Goal: Transaction & Acquisition: Purchase product/service

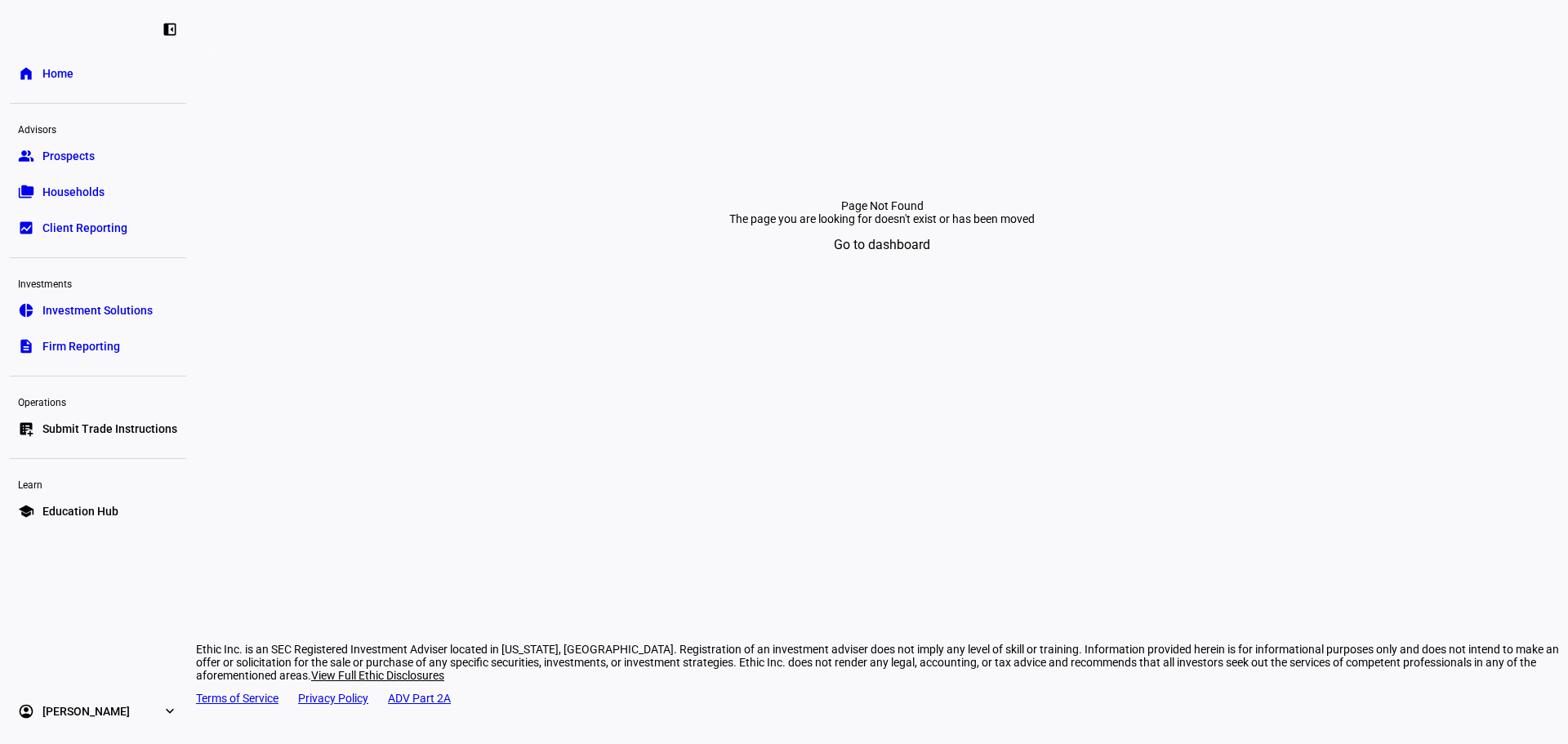
click at [113, 436] on span "Submit Trade Instructions" at bounding box center [110, 429] width 134 height 17
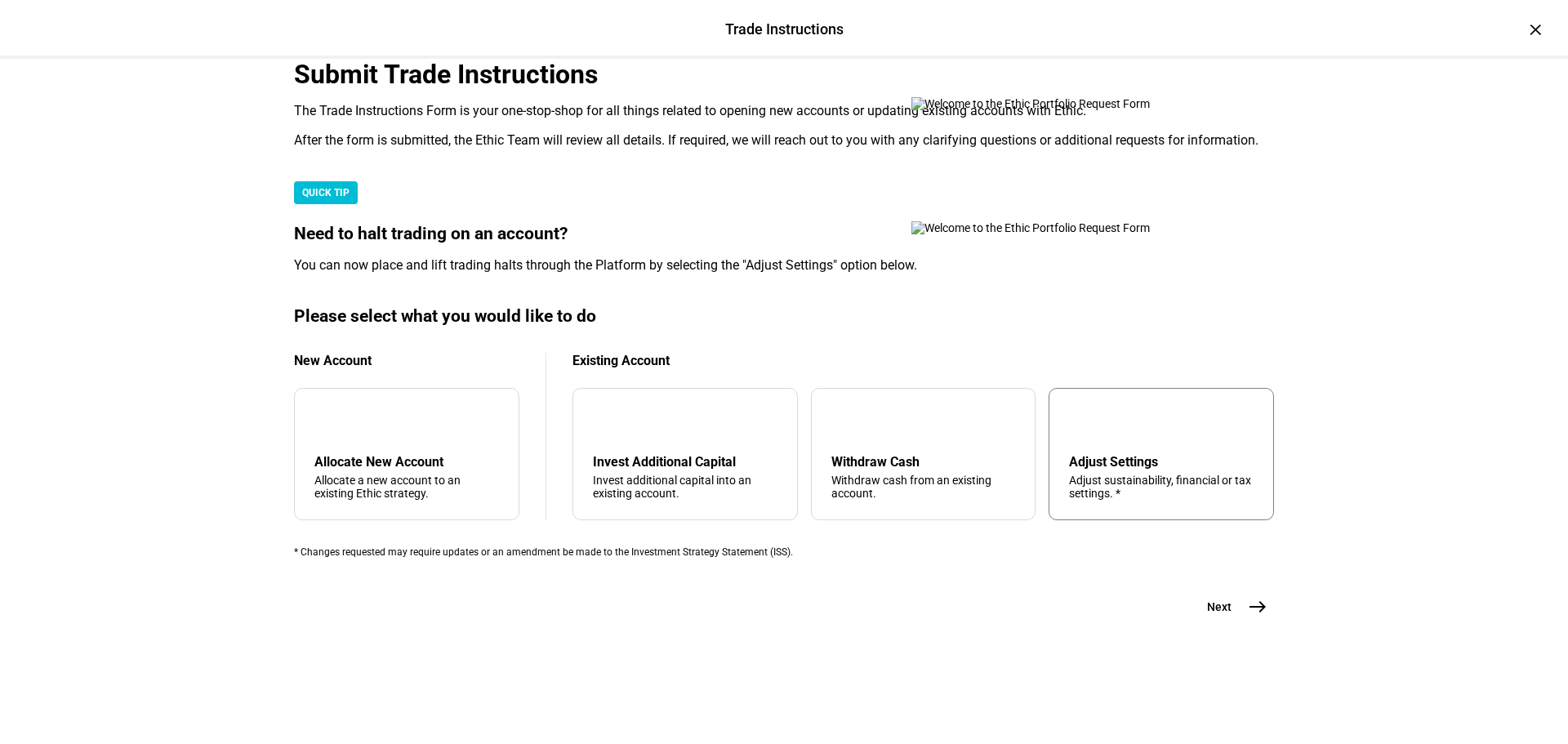
scroll to position [396, 0]
drag, startPoint x: 1151, startPoint y: 410, endPoint x: 1178, endPoint y: 556, distance: 148.5
click at [1151, 410] on div "tune Adjust Settings Adjust sustainability, financial or tax settings. *" at bounding box center [1161, 454] width 225 height 133
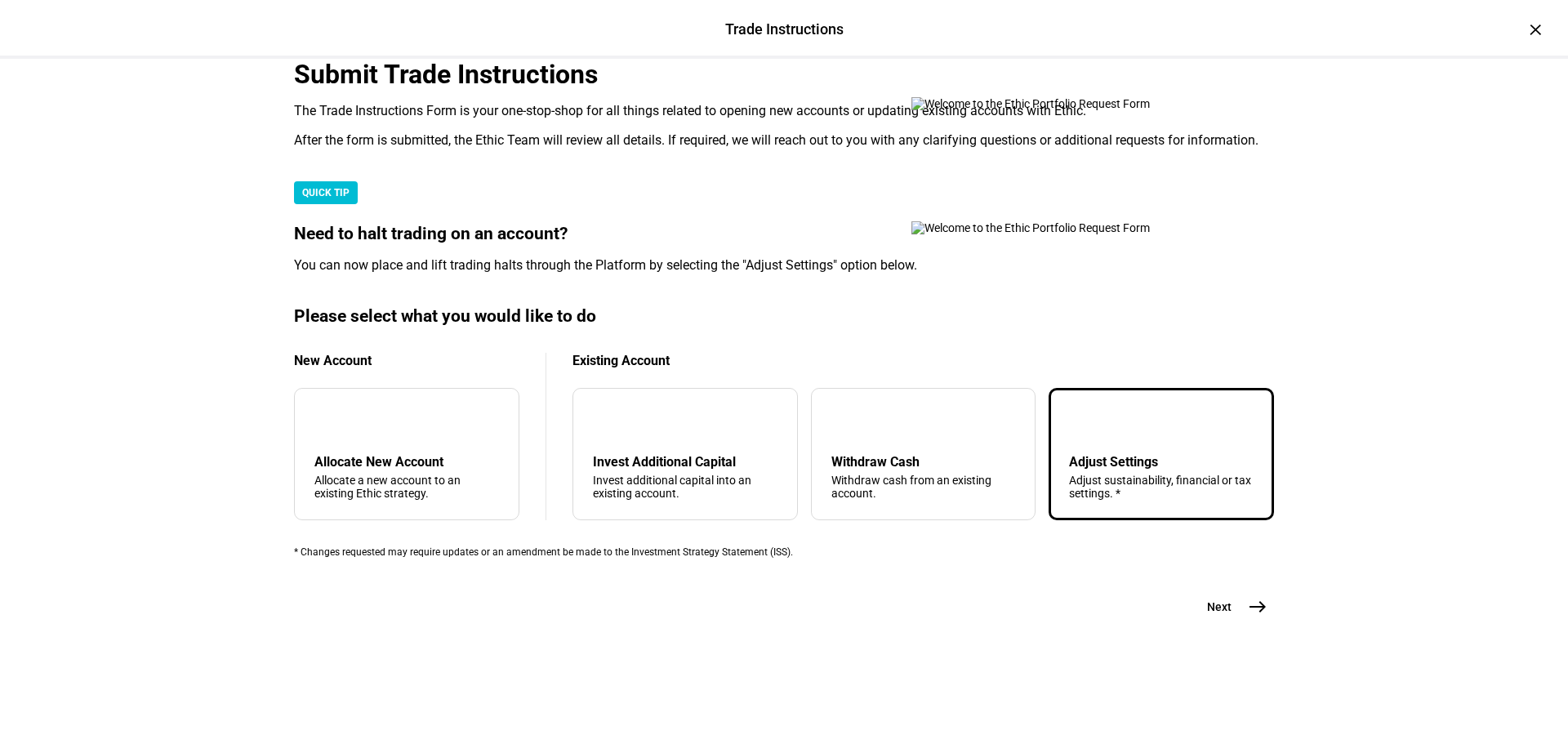
click at [1221, 623] on button "Next east" at bounding box center [1230, 606] width 86 height 32
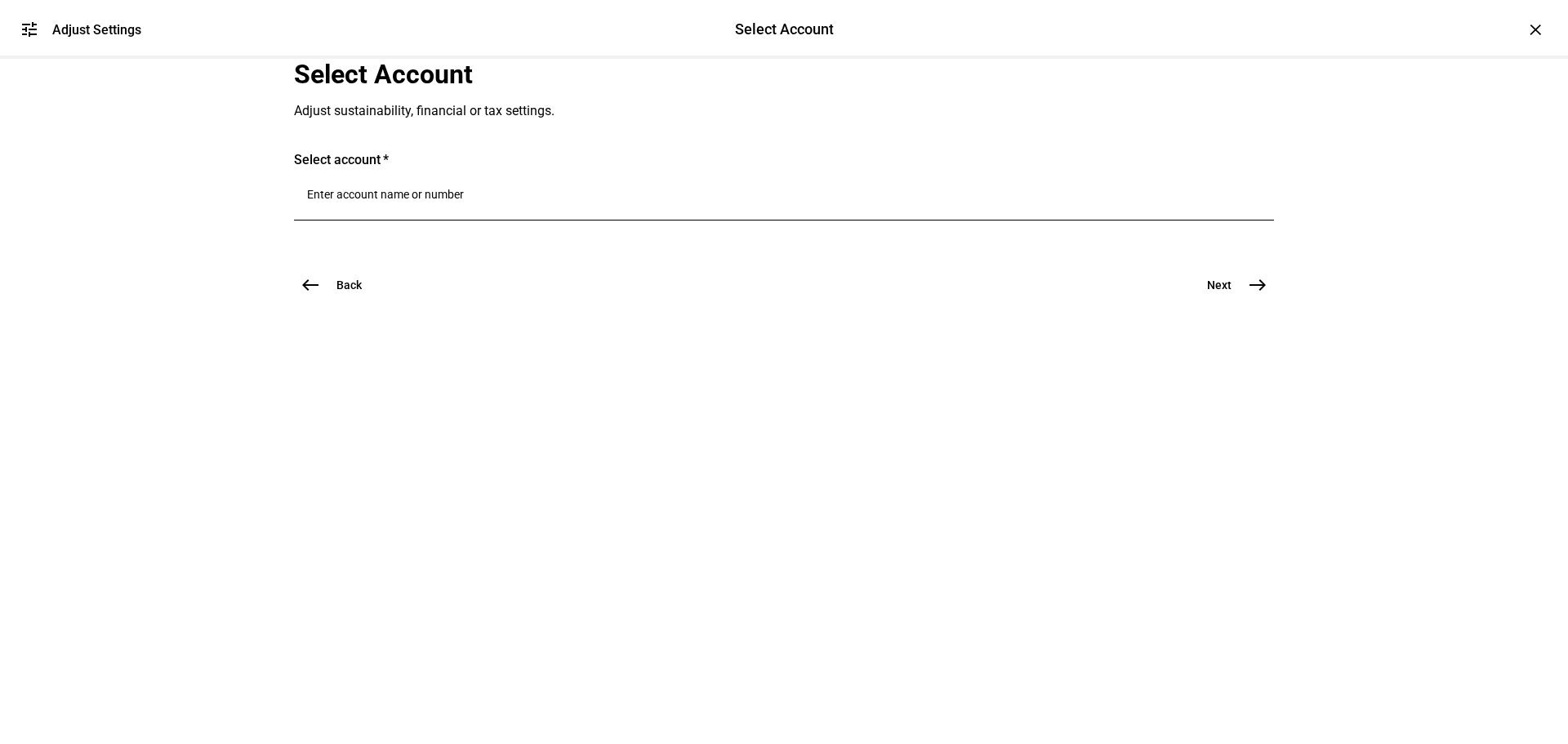
scroll to position [0, 0]
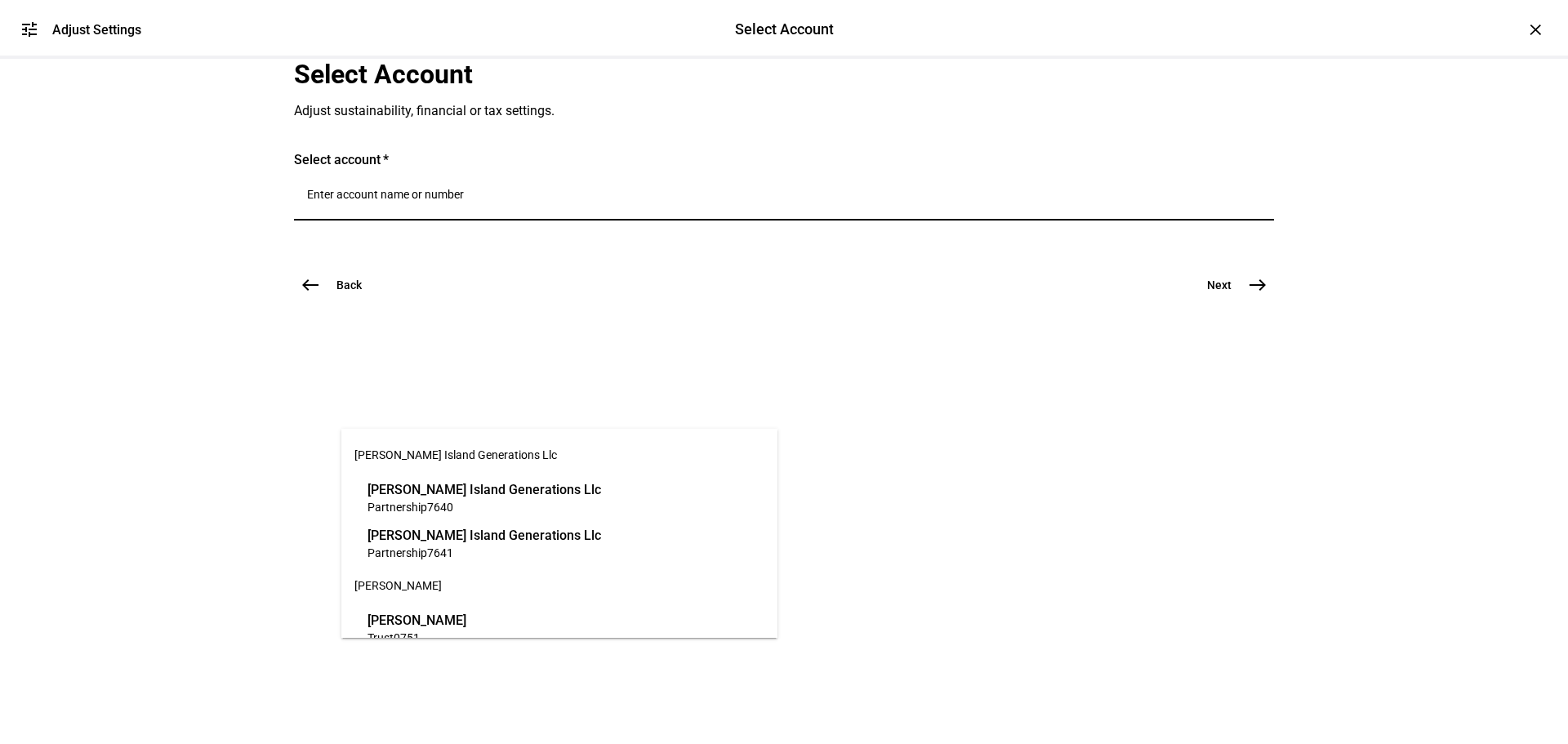
click at [428, 201] on input "Number" at bounding box center [784, 194] width 954 height 13
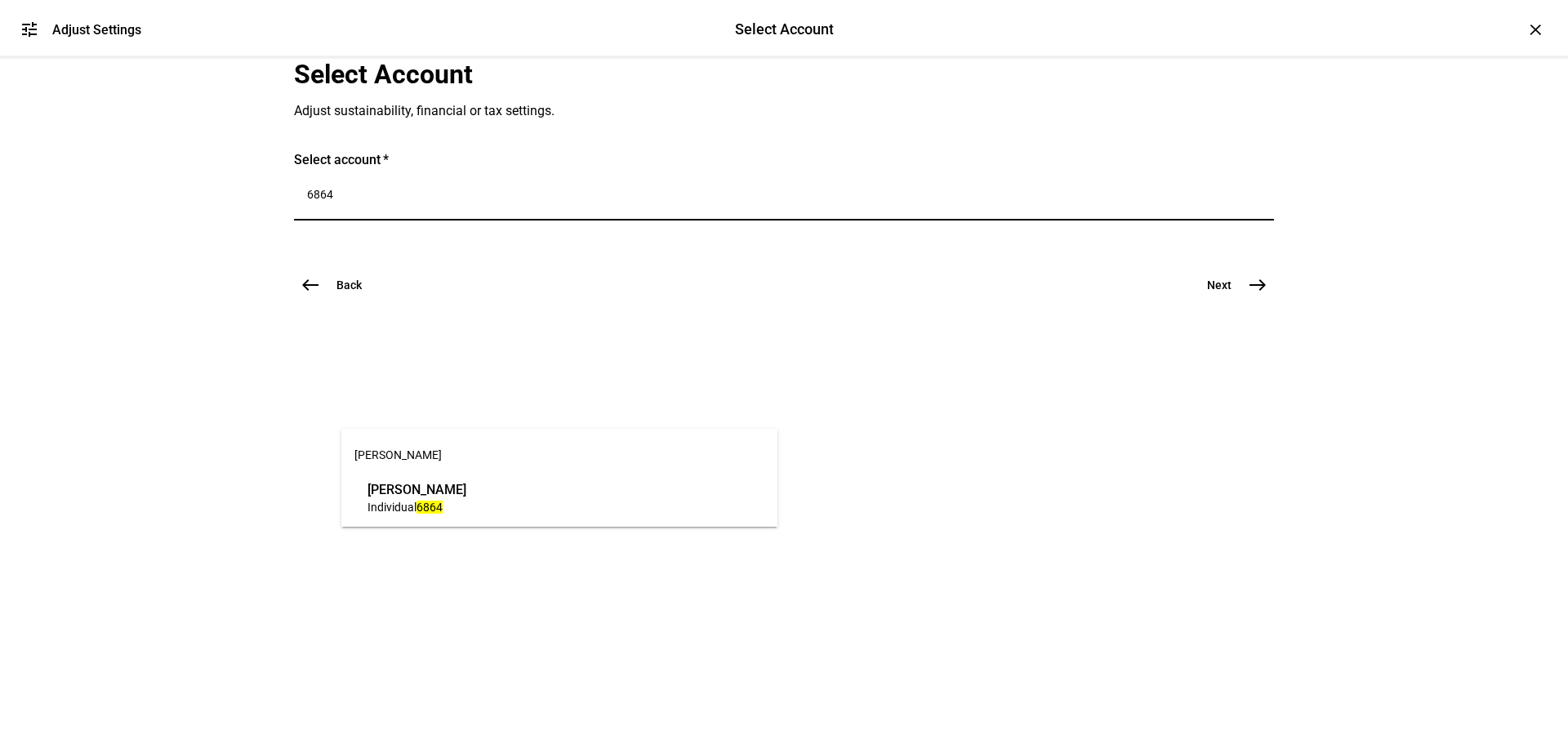
type input "6864"
click at [405, 507] on span "Individual" at bounding box center [392, 506] width 49 height 13
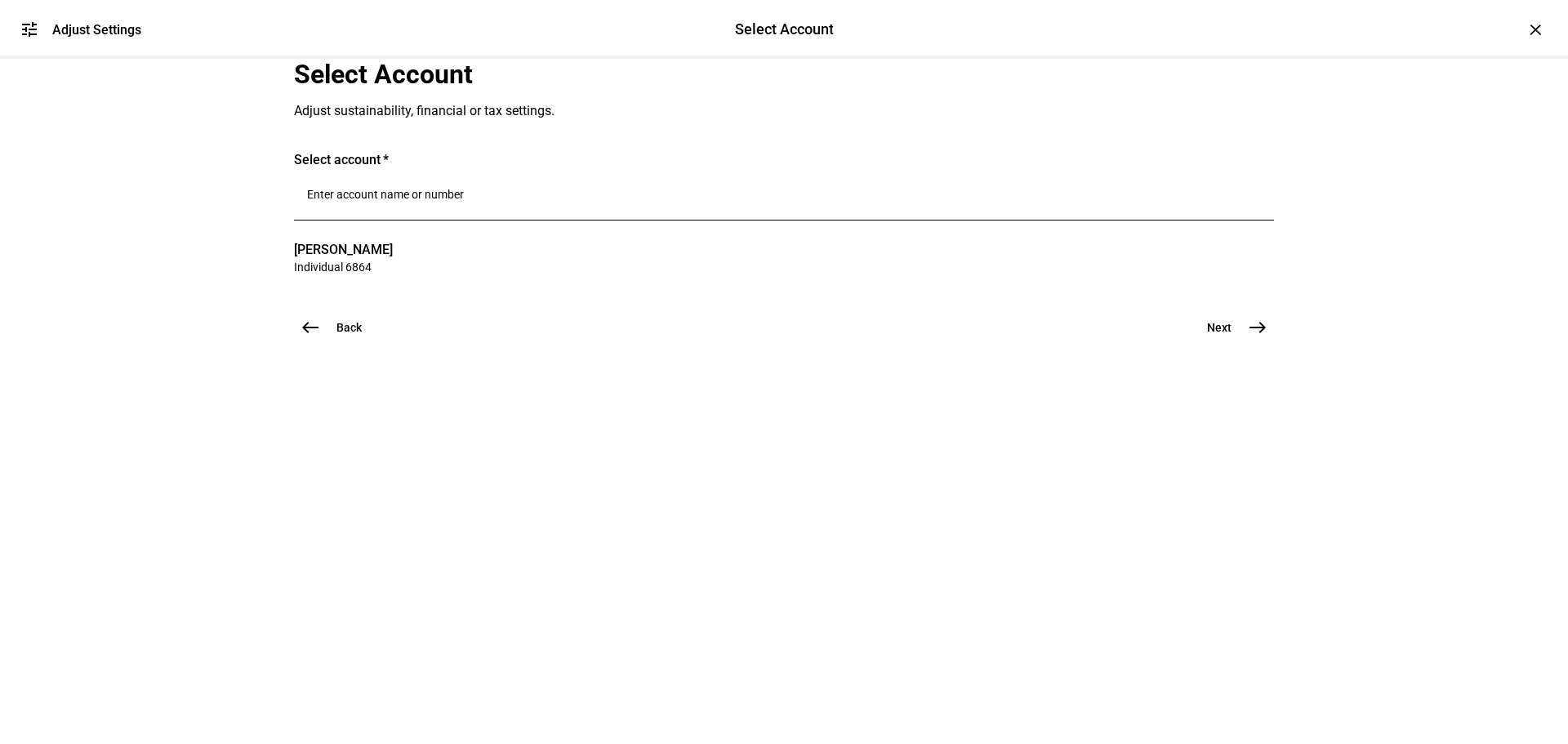
click at [1234, 344] on button "Next east" at bounding box center [1230, 327] width 86 height 32
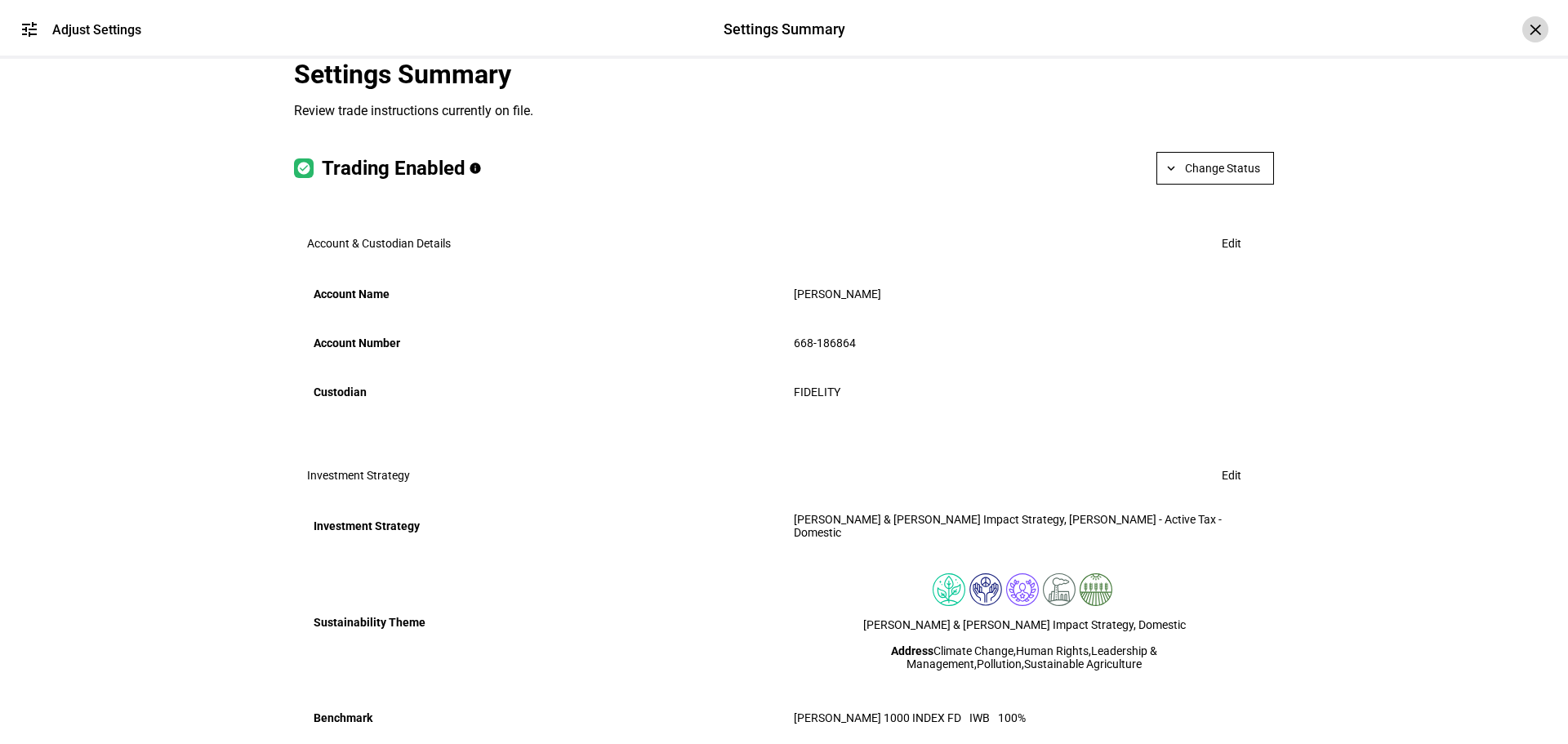
click at [1533, 31] on div "×" at bounding box center [1536, 30] width 26 height 26
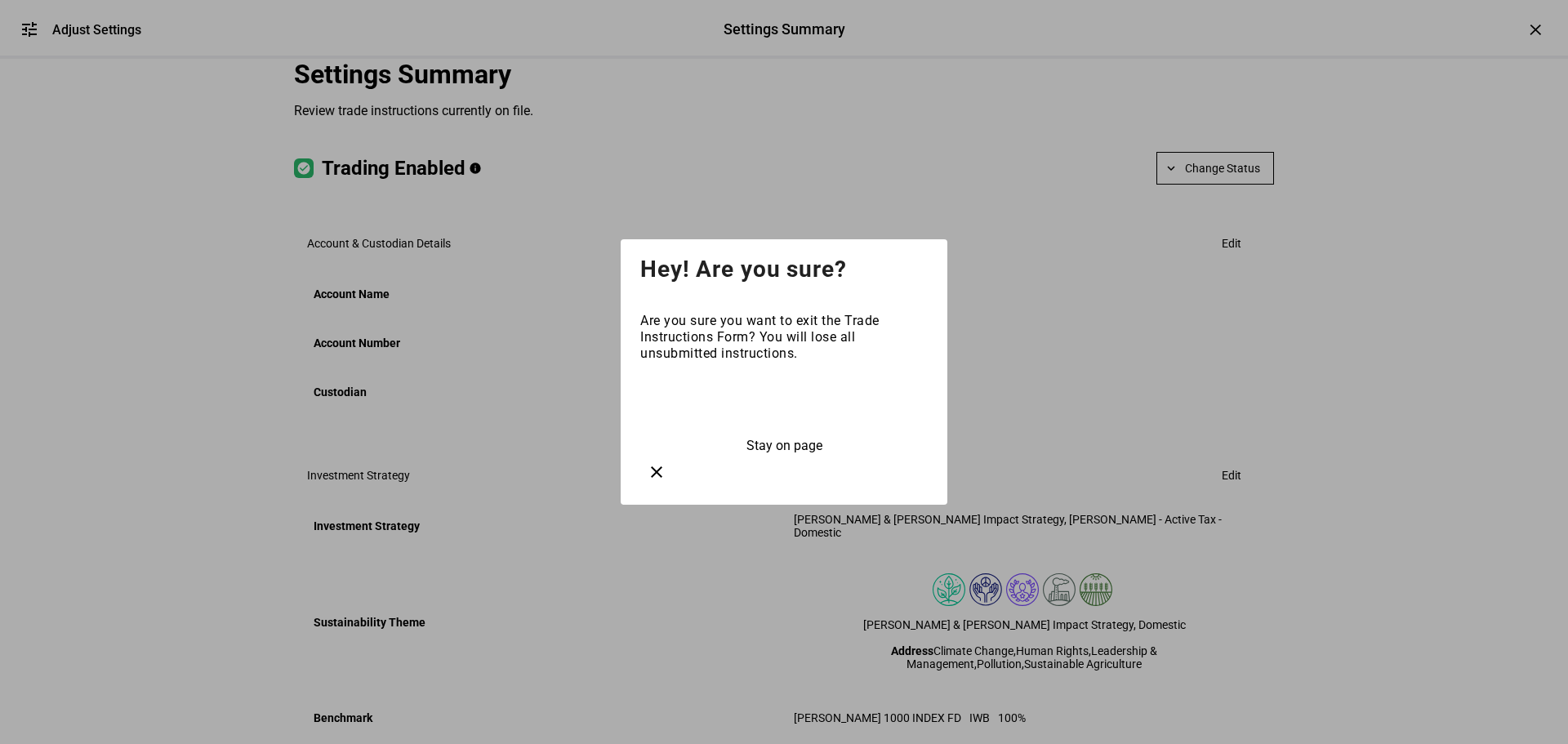
click at [703, 423] on span at bounding box center [783, 404] width 287 height 39
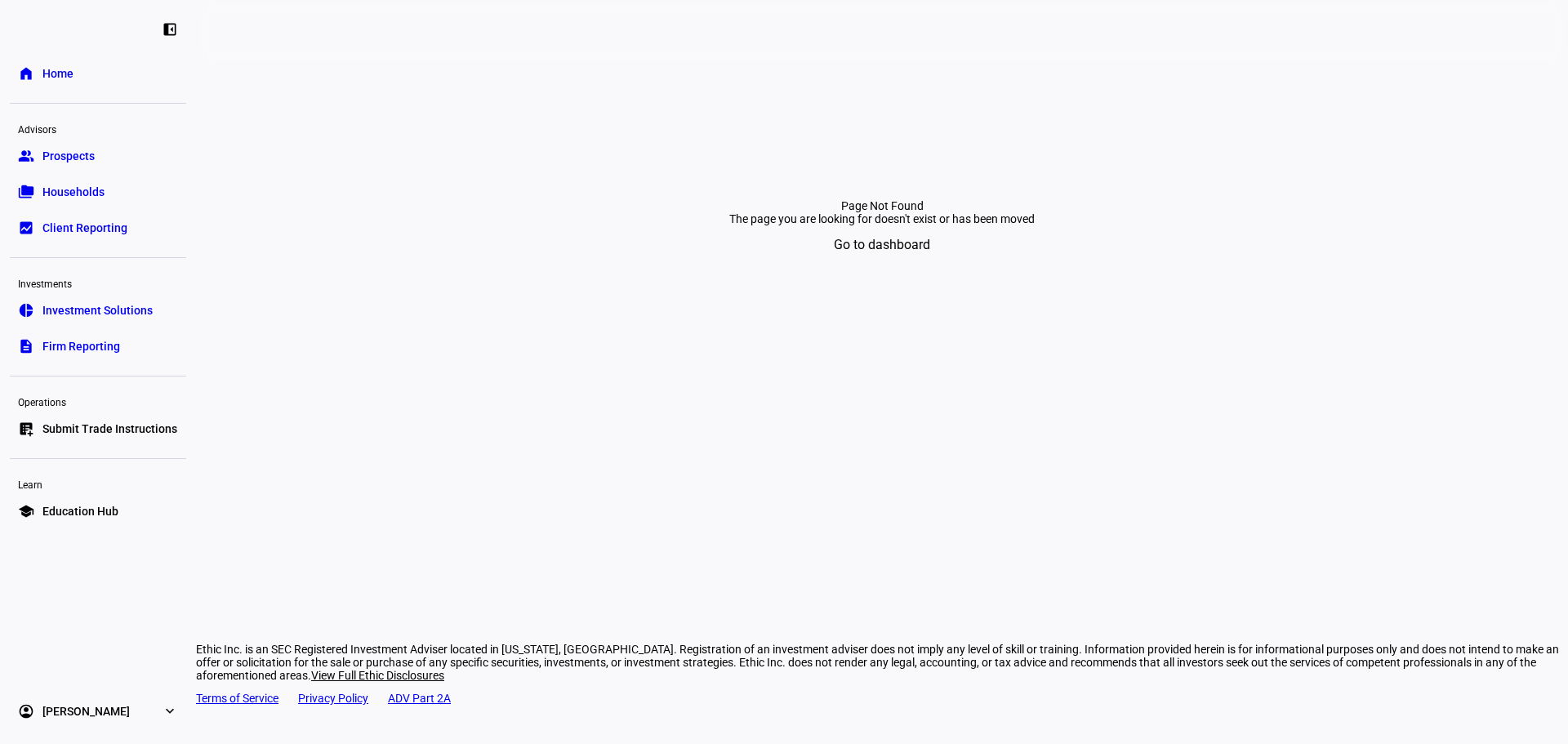
click at [77, 442] on link "list_alt_add Submit Trade Instructions" at bounding box center [98, 428] width 176 height 32
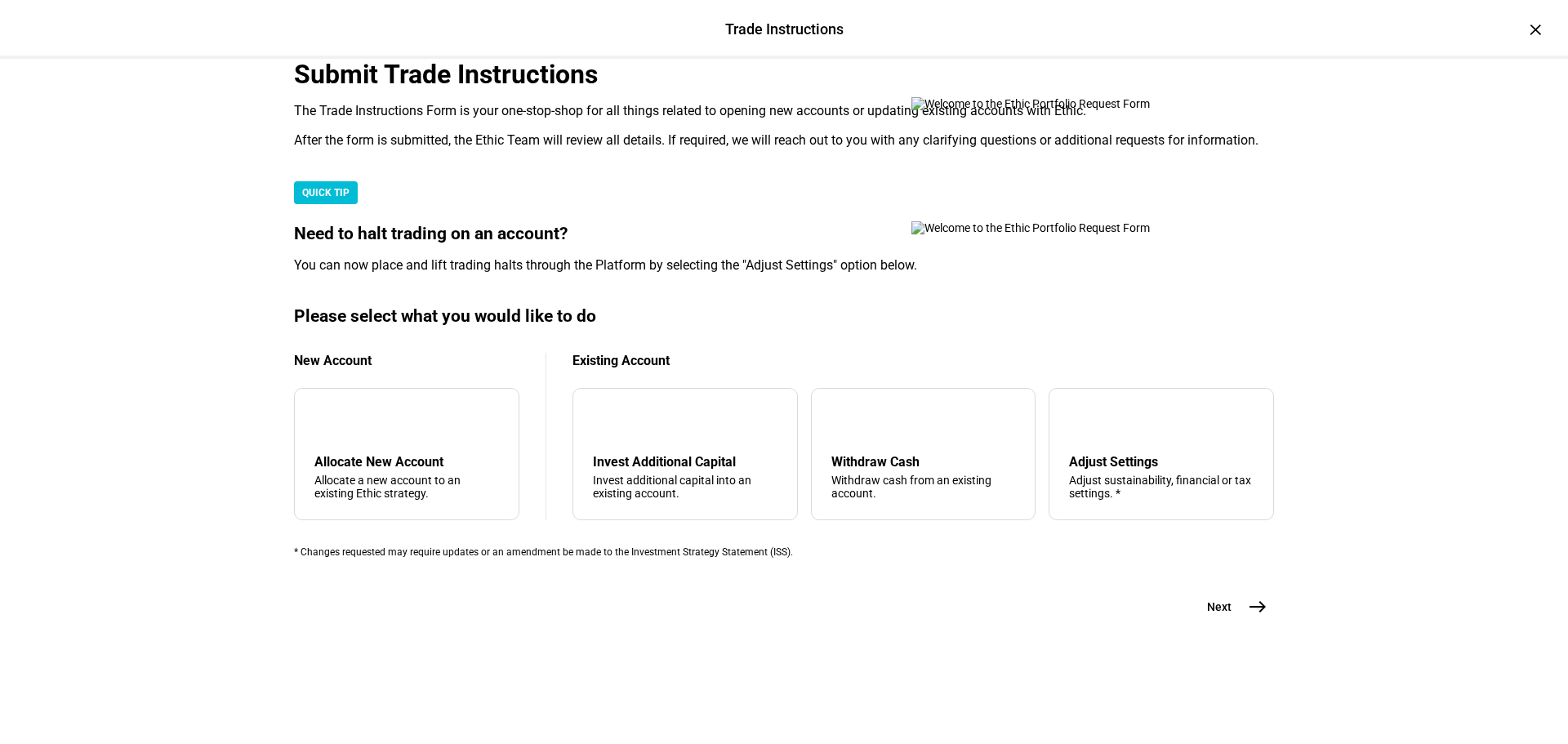
scroll to position [396, 0]
click at [917, 456] on div "Withdraw Cash Withdraw cash from an existing account." at bounding box center [923, 477] width 184 height 45
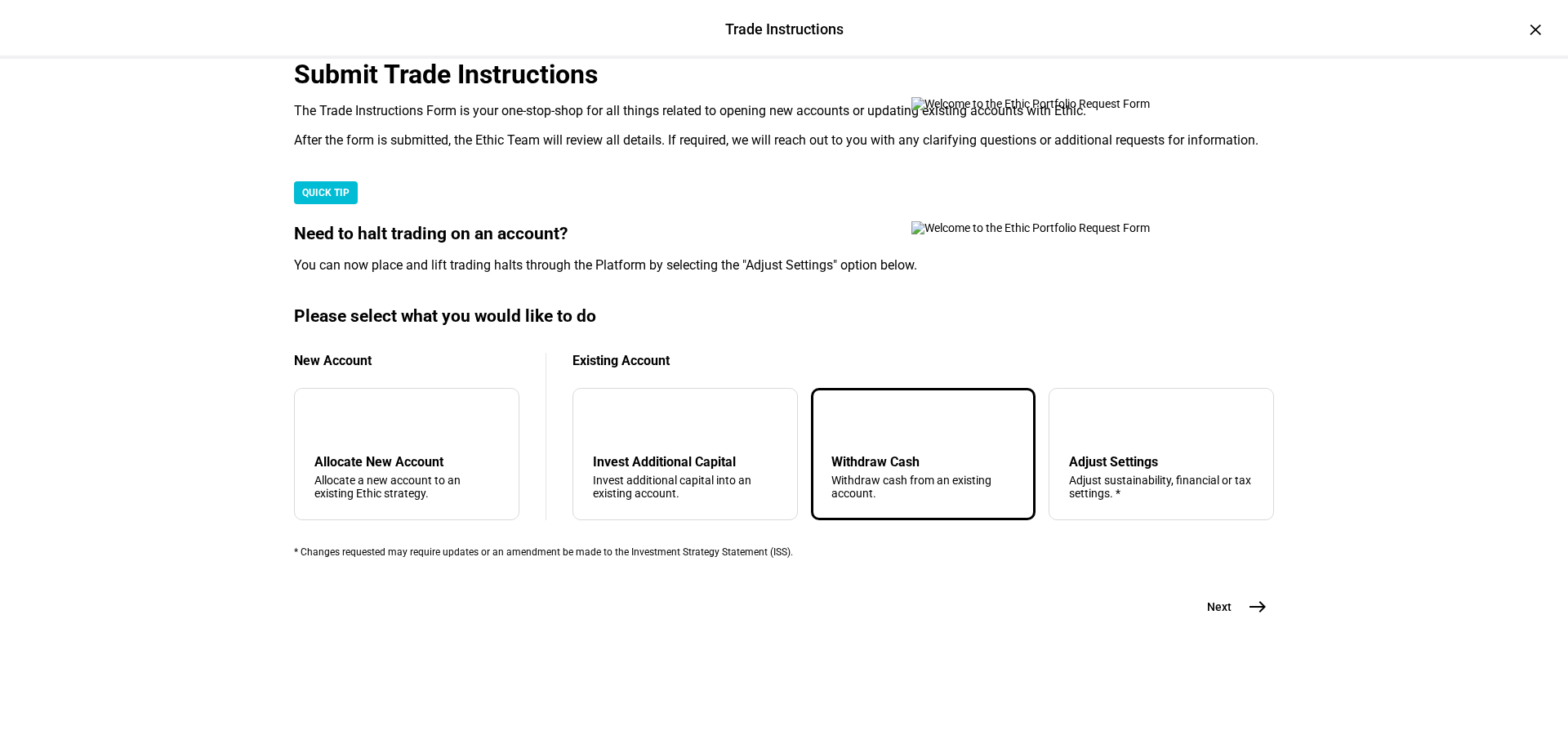
click at [1266, 623] on div "Submit Trade Instructions The Trade Instructions Form is your one-stop-shop for…" at bounding box center [784, 341] width 980 height 564
click at [1241, 623] on span "east" at bounding box center [1257, 606] width 32 height 32
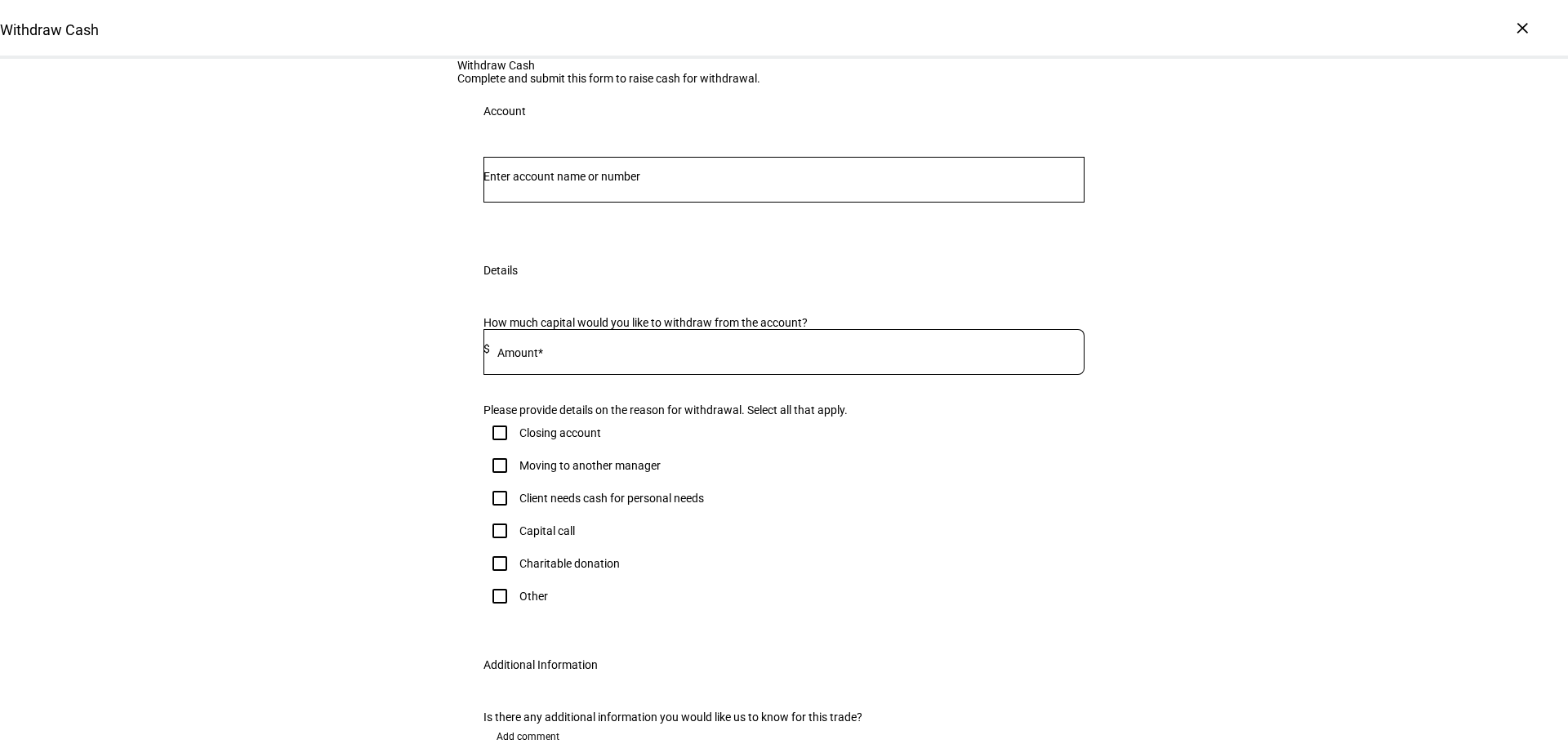
drag, startPoint x: 529, startPoint y: 347, endPoint x: 520, endPoint y: 347, distance: 9.0
click at [529, 183] on input "Number" at bounding box center [784, 176] width 601 height 13
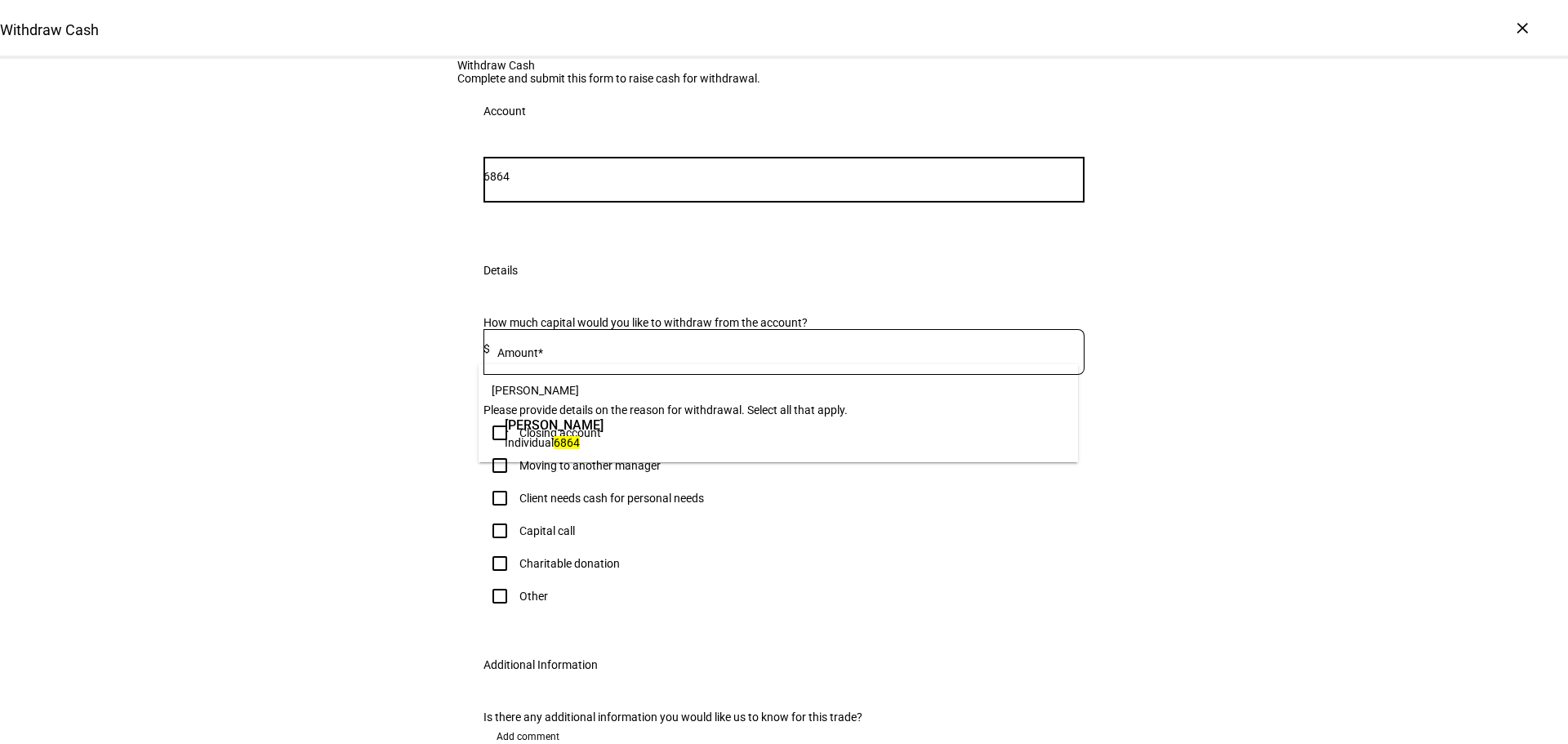
type input "6864"
click at [603, 419] on span "[PERSON_NAME]" at bounding box center [554, 425] width 99 height 19
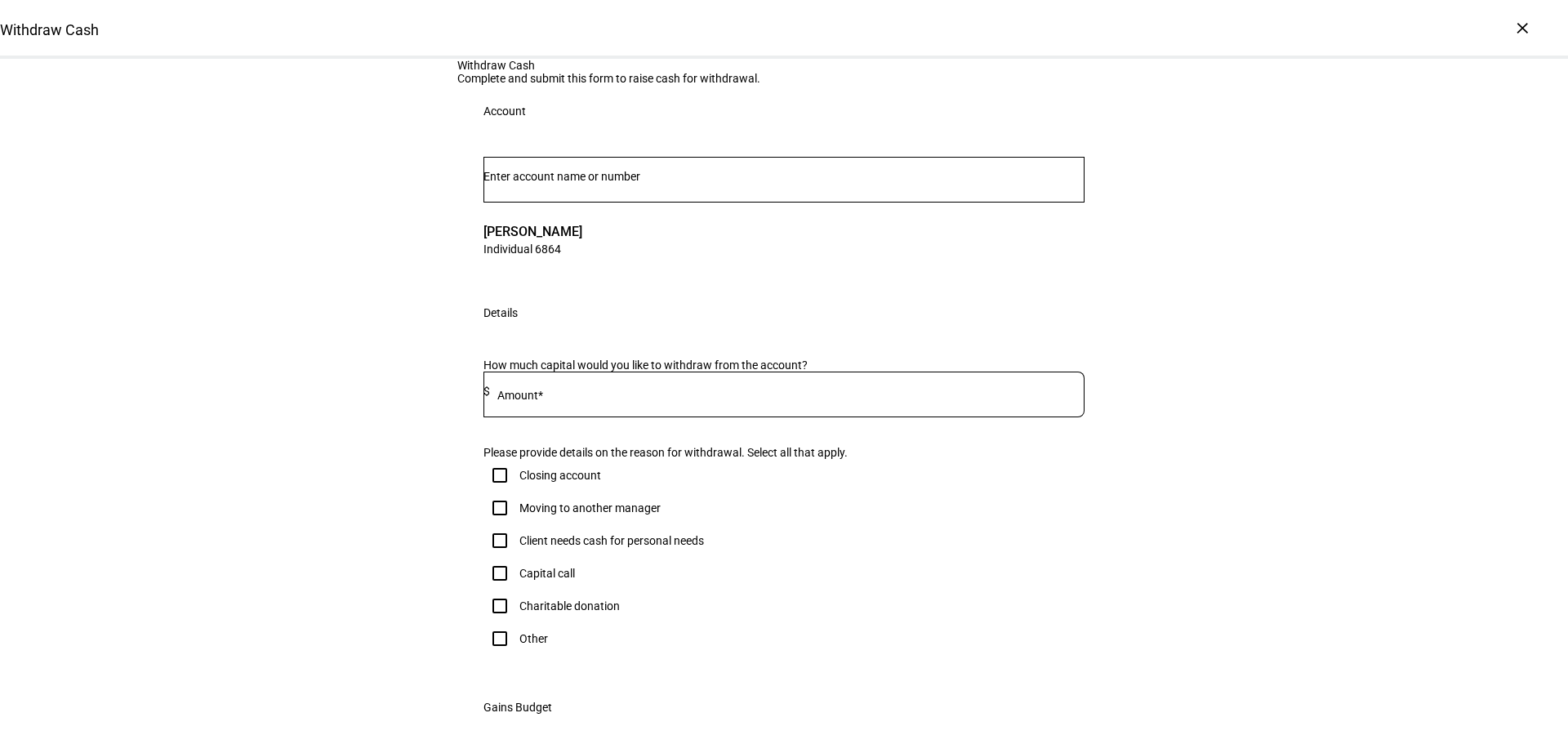
drag, startPoint x: 768, startPoint y: 549, endPoint x: 766, endPoint y: 567, distance: 18.1
click at [768, 549] on div "How much capital would you like to withdraw from the account? Amount* $ Please …" at bounding box center [784, 510] width 653 height 342
click at [768, 398] on input at bounding box center [787, 391] width 595 height 13
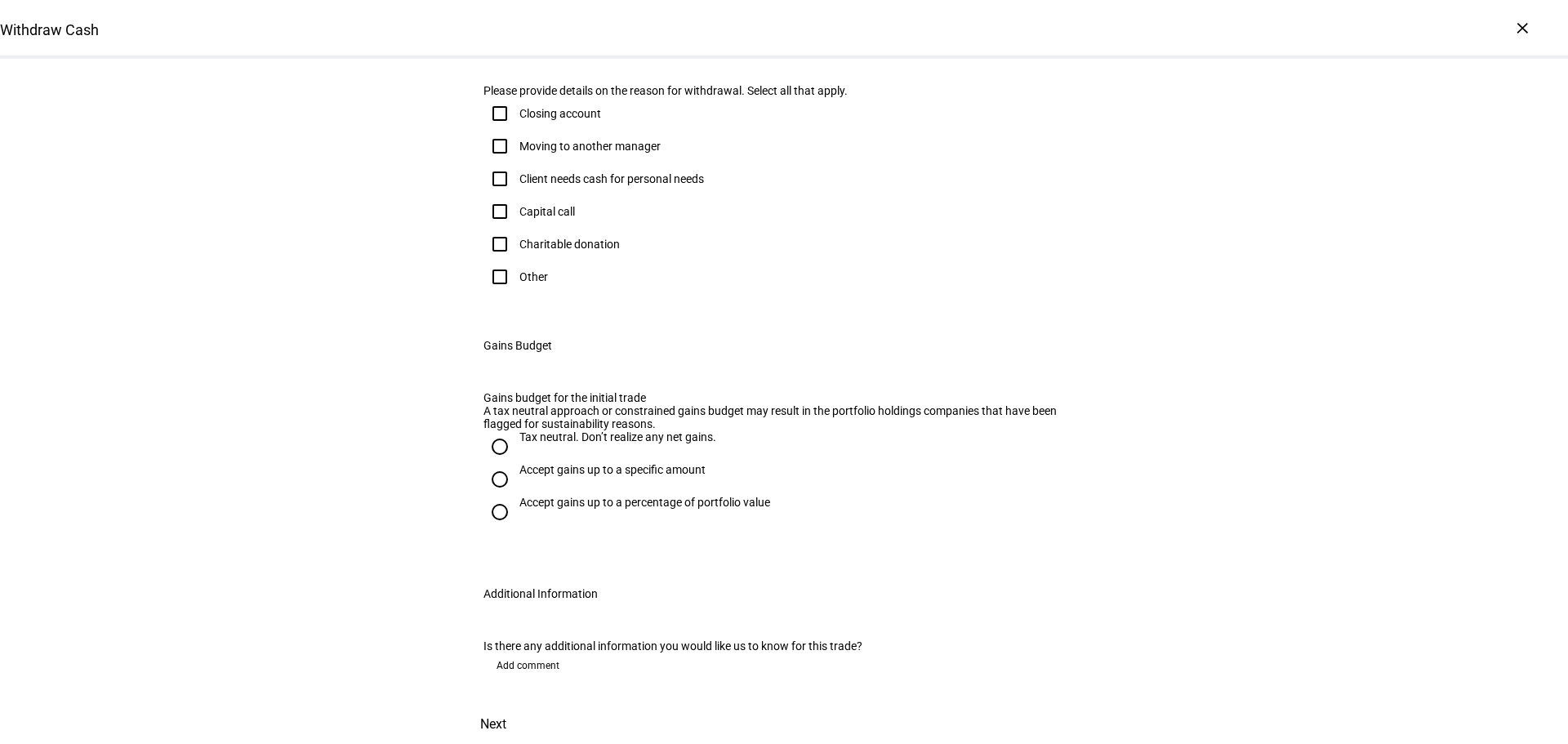
type input "446,000"
drag, startPoint x: 499, startPoint y: 342, endPoint x: 617, endPoint y: 378, distance: 123.4
click at [499, 293] on input "Other" at bounding box center [499, 276] width 32 height 32
checkbox input "true"
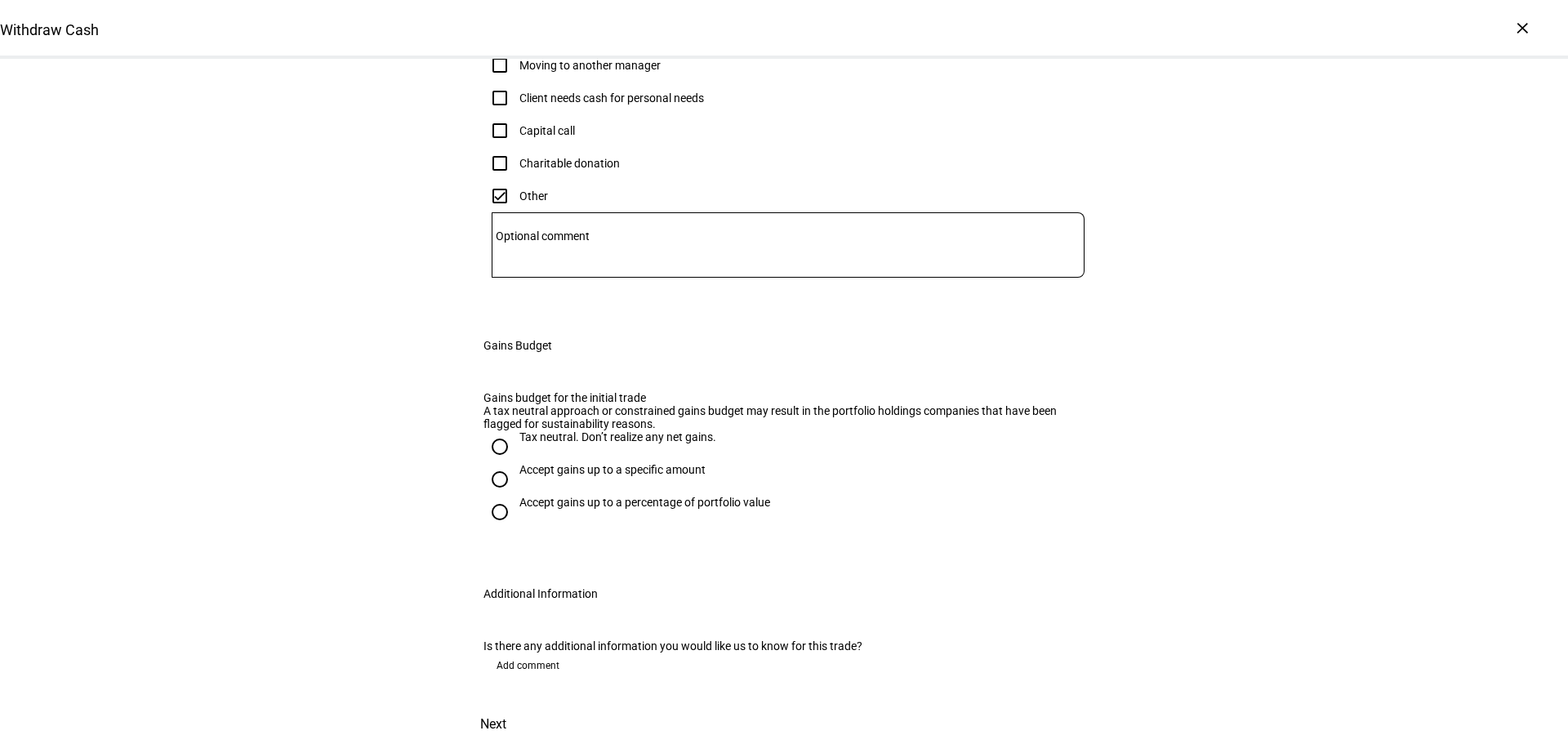
scroll to position [815, 0]
click at [640, 463] on div "Accept gains up to a specific amount" at bounding box center [612, 469] width 186 height 13
click at [516, 463] on input "Accept gains up to a specific amount" at bounding box center [499, 479] width 32 height 32
radio input "true"
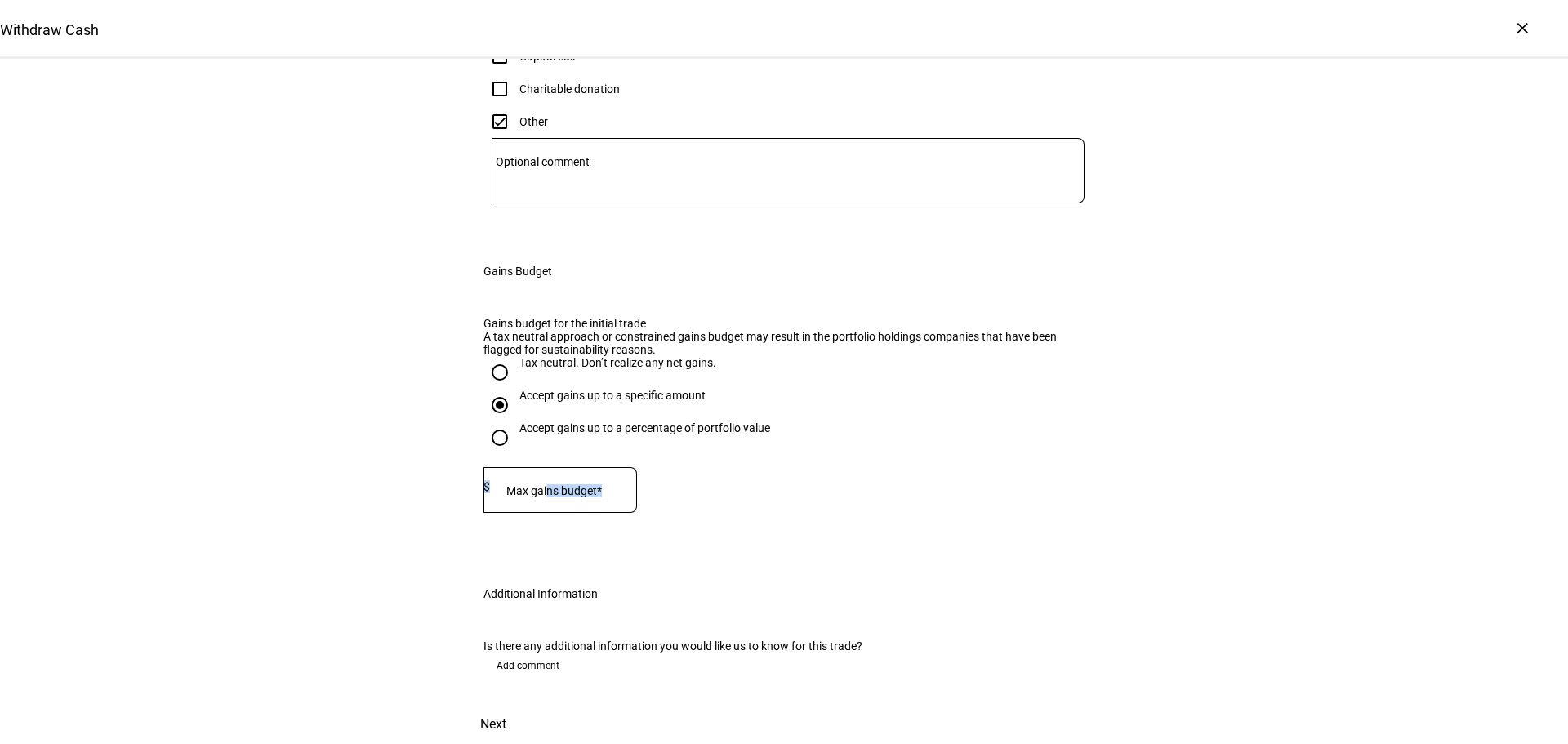
drag, startPoint x: 553, startPoint y: 445, endPoint x: 554, endPoint y: 461, distance: 16.0
click at [554, 467] on div "Max gains budget* $" at bounding box center [560, 490] width 154 height 45
type input "128,000"
click at [506, 705] on span "Next" at bounding box center [493, 724] width 26 height 39
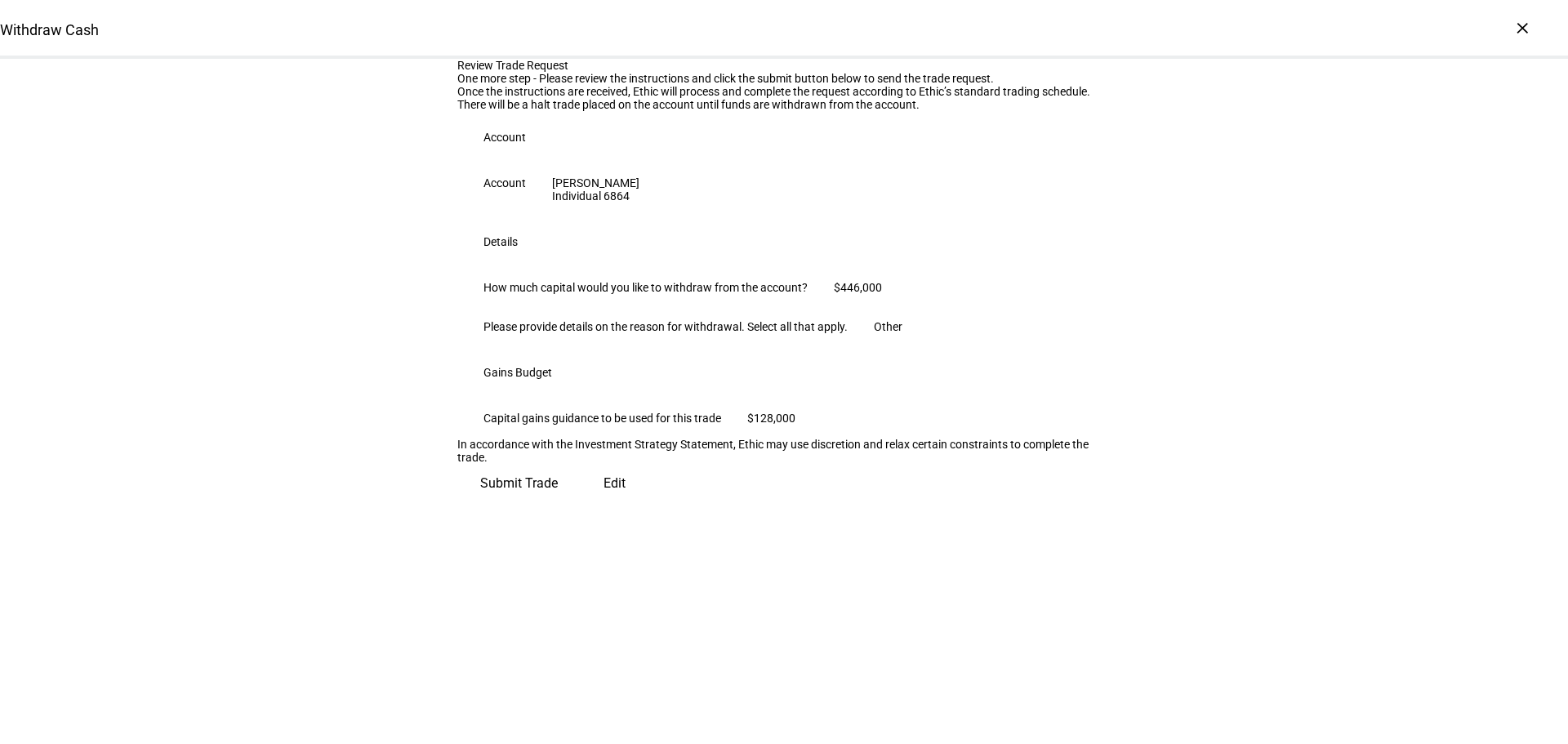
scroll to position [166, 0]
click at [558, 503] on span "Submit Trade" at bounding box center [519, 483] width 78 height 39
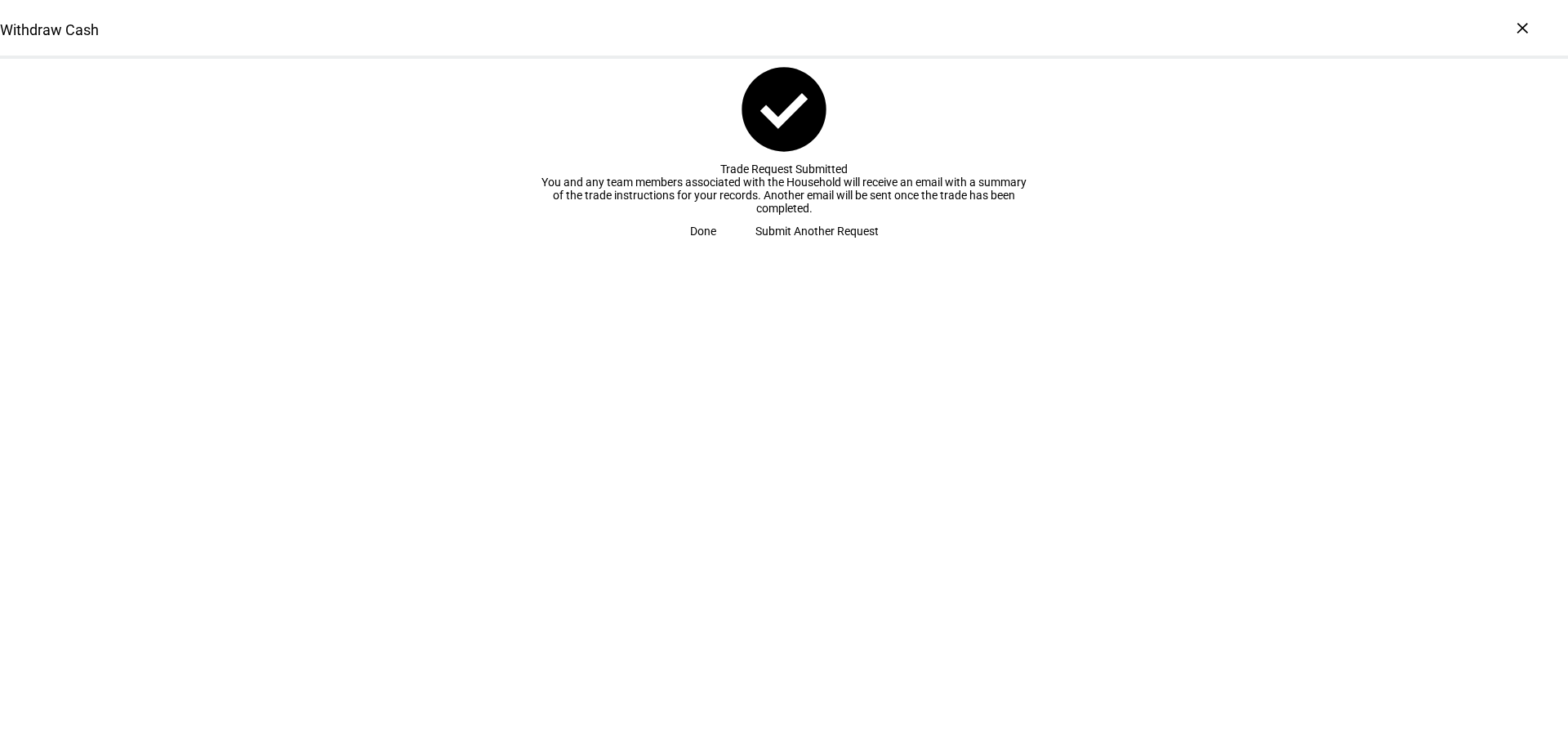
click at [823, 247] on span "Submit Another Request" at bounding box center [816, 231] width 123 height 32
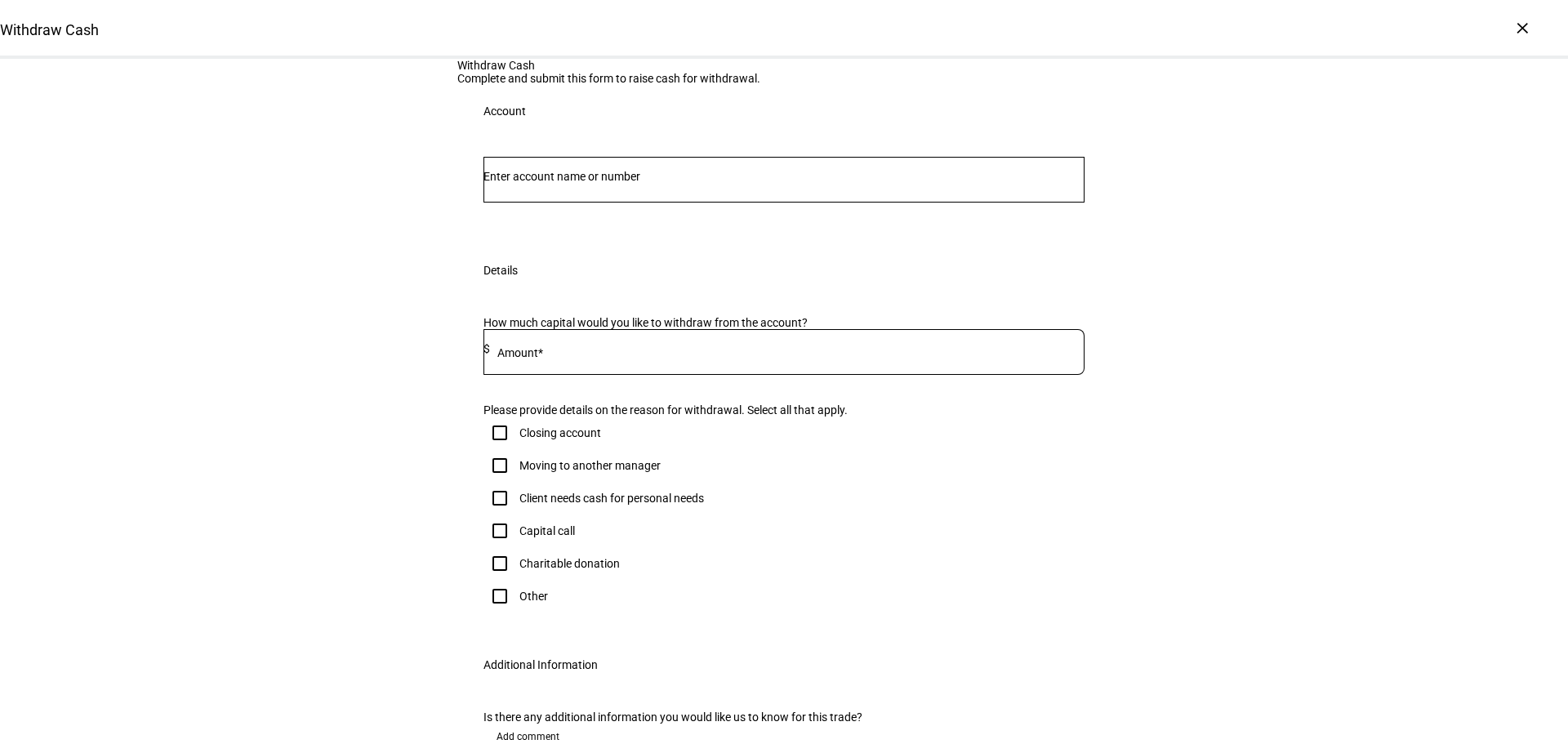
click at [585, 183] on input "Number" at bounding box center [784, 176] width 601 height 13
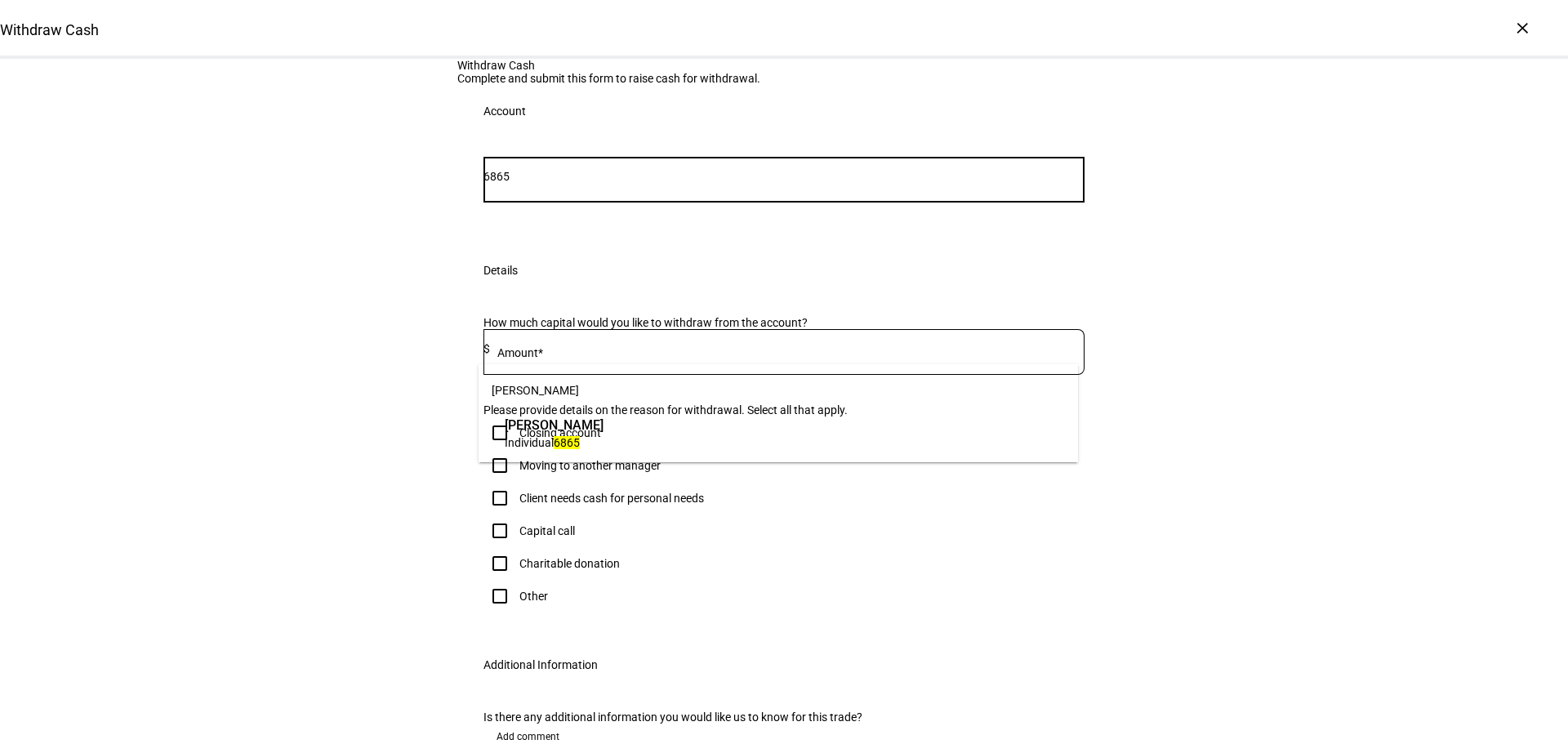
type input "6865"
click at [603, 443] on span "Individual 6865" at bounding box center [554, 443] width 99 height 16
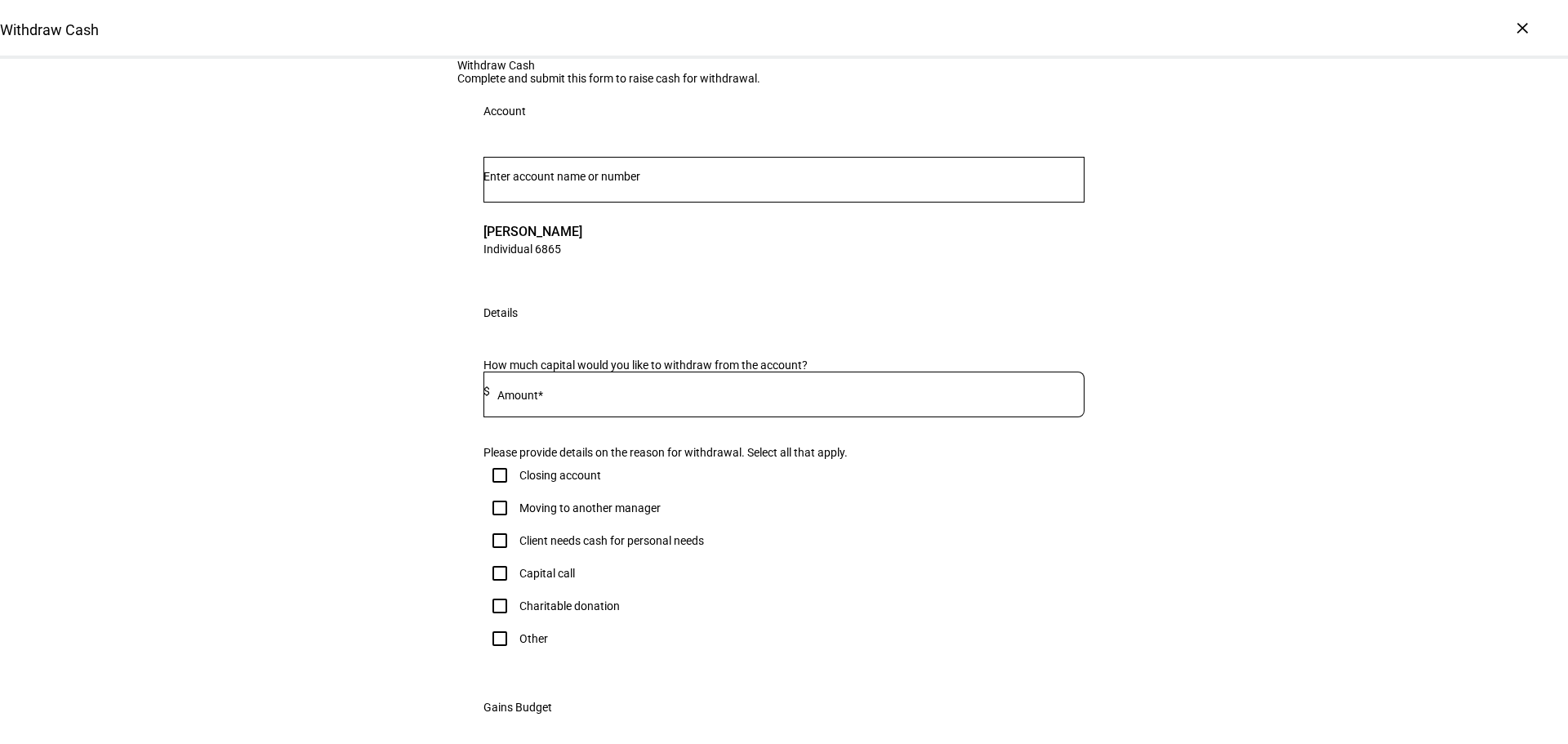
click at [671, 417] on div at bounding box center [787, 395] width 595 height 45
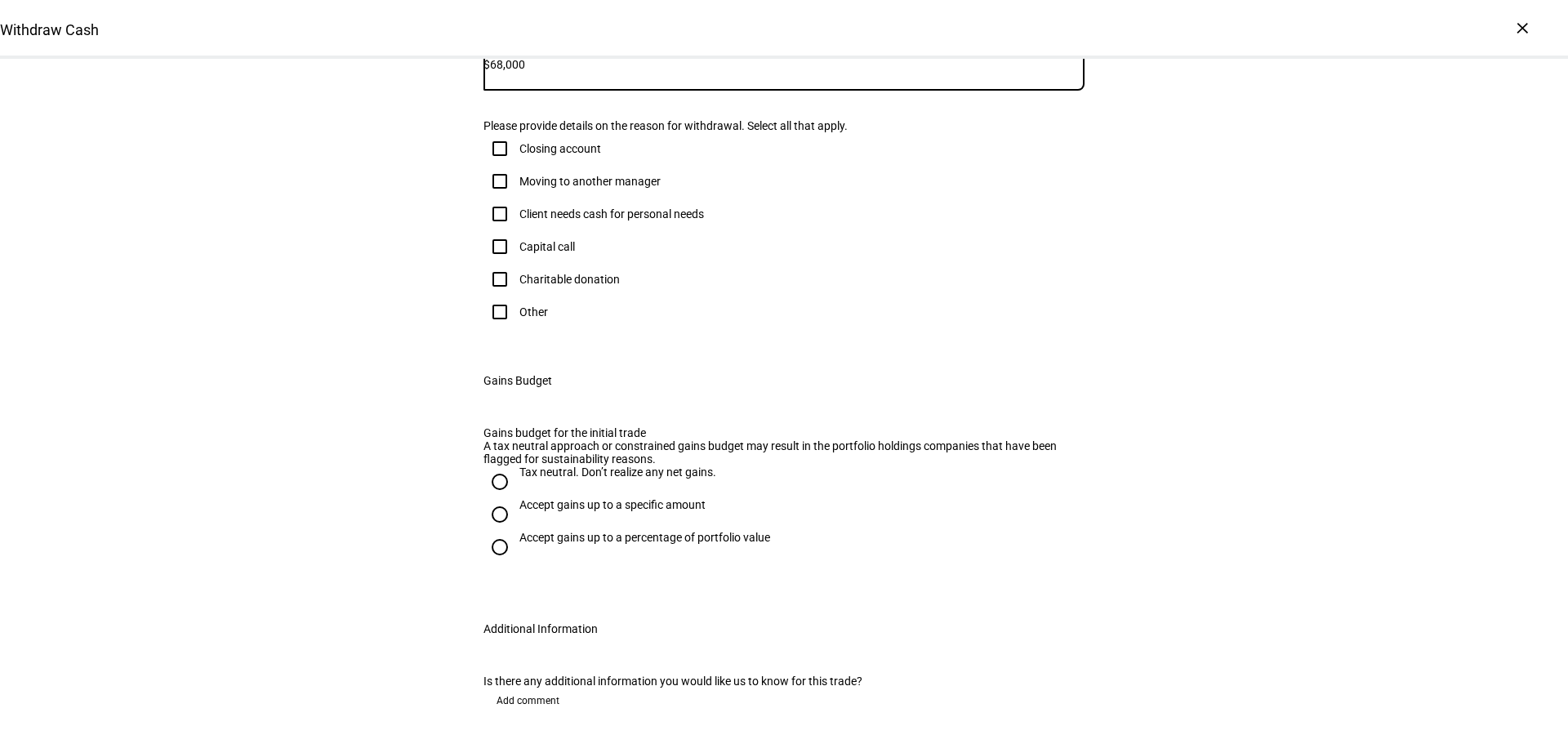
type input "68,000"
click at [504, 328] on input "Other" at bounding box center [499, 312] width 32 height 32
checkbox input "true"
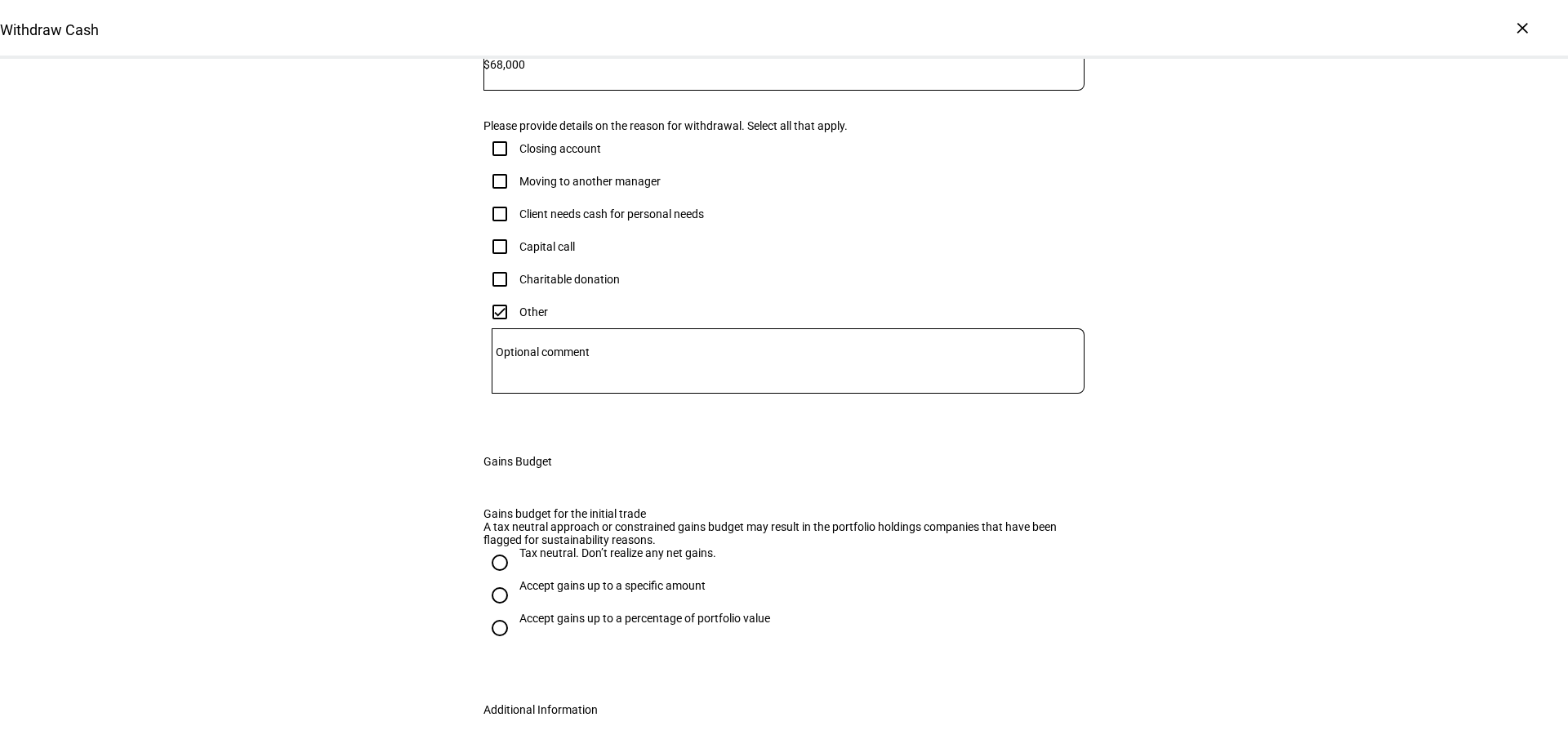
scroll to position [815, 0]
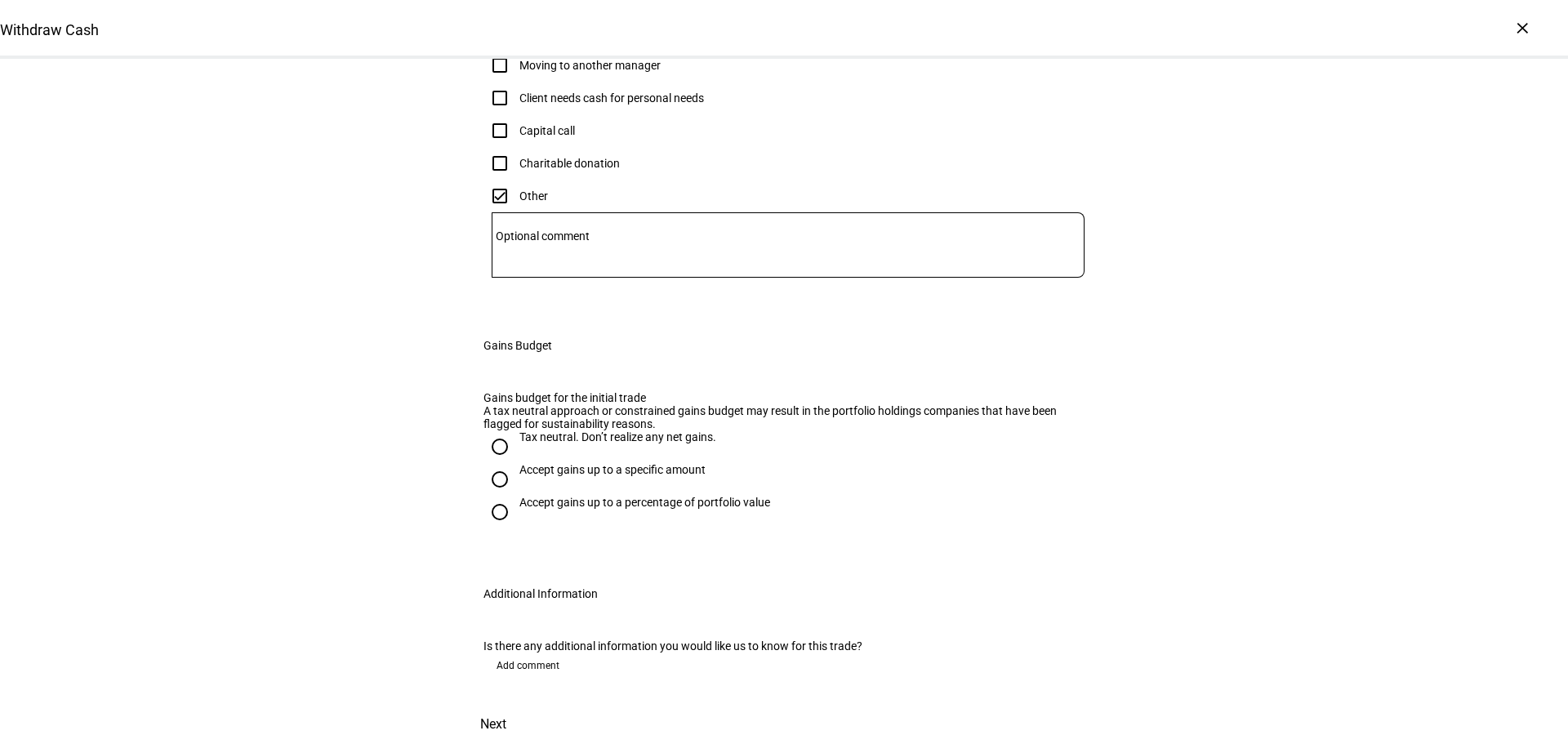
click at [620, 463] on div "Accept gains up to a specific amount" at bounding box center [612, 469] width 186 height 13
click at [516, 463] on input "Accept gains up to a specific amount" at bounding box center [499, 479] width 32 height 32
radio input "true"
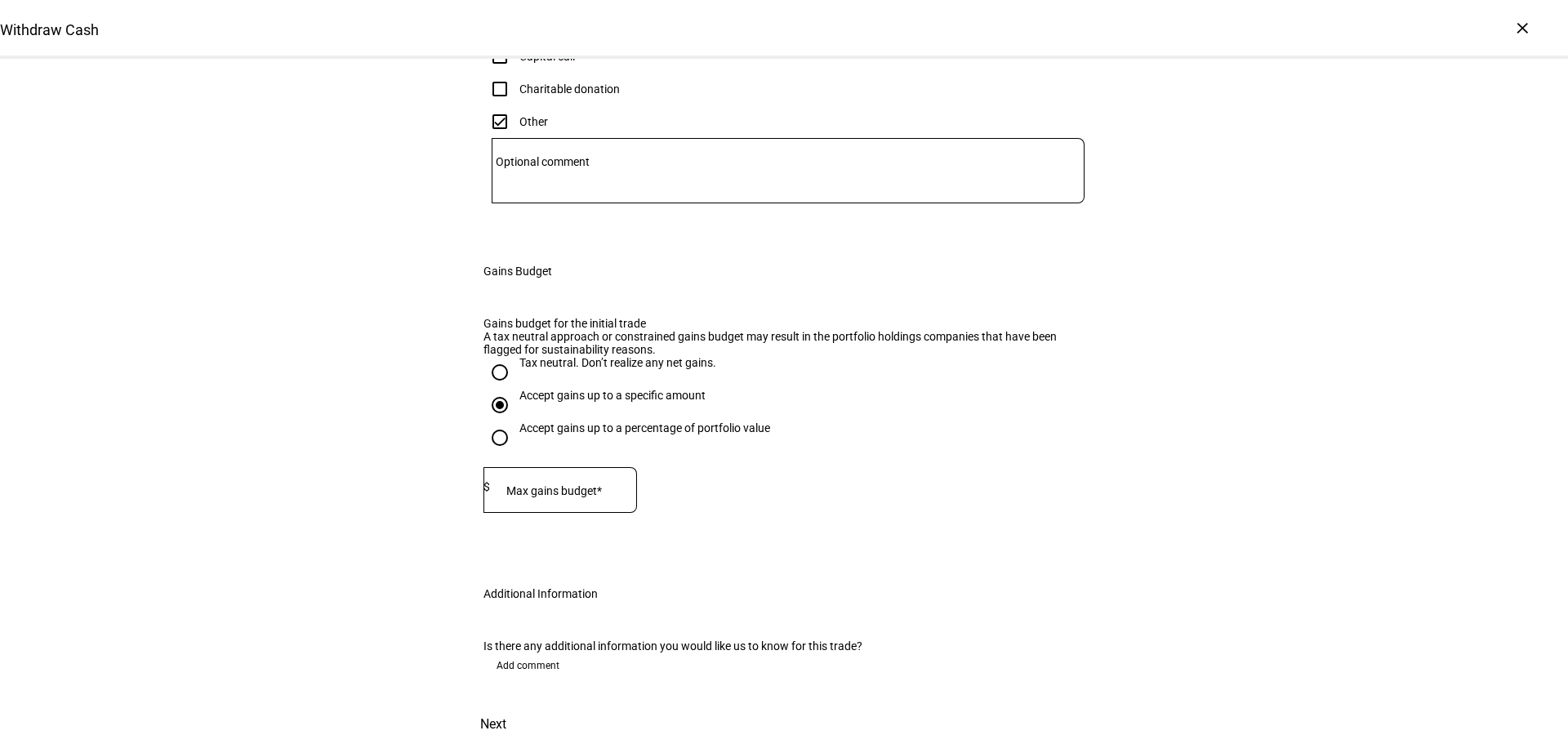
click at [598, 485] on mat-label "Max gains budget*" at bounding box center [554, 491] width 95 height 13
type input "12,000"
click at [529, 705] on span at bounding box center [493, 724] width 72 height 39
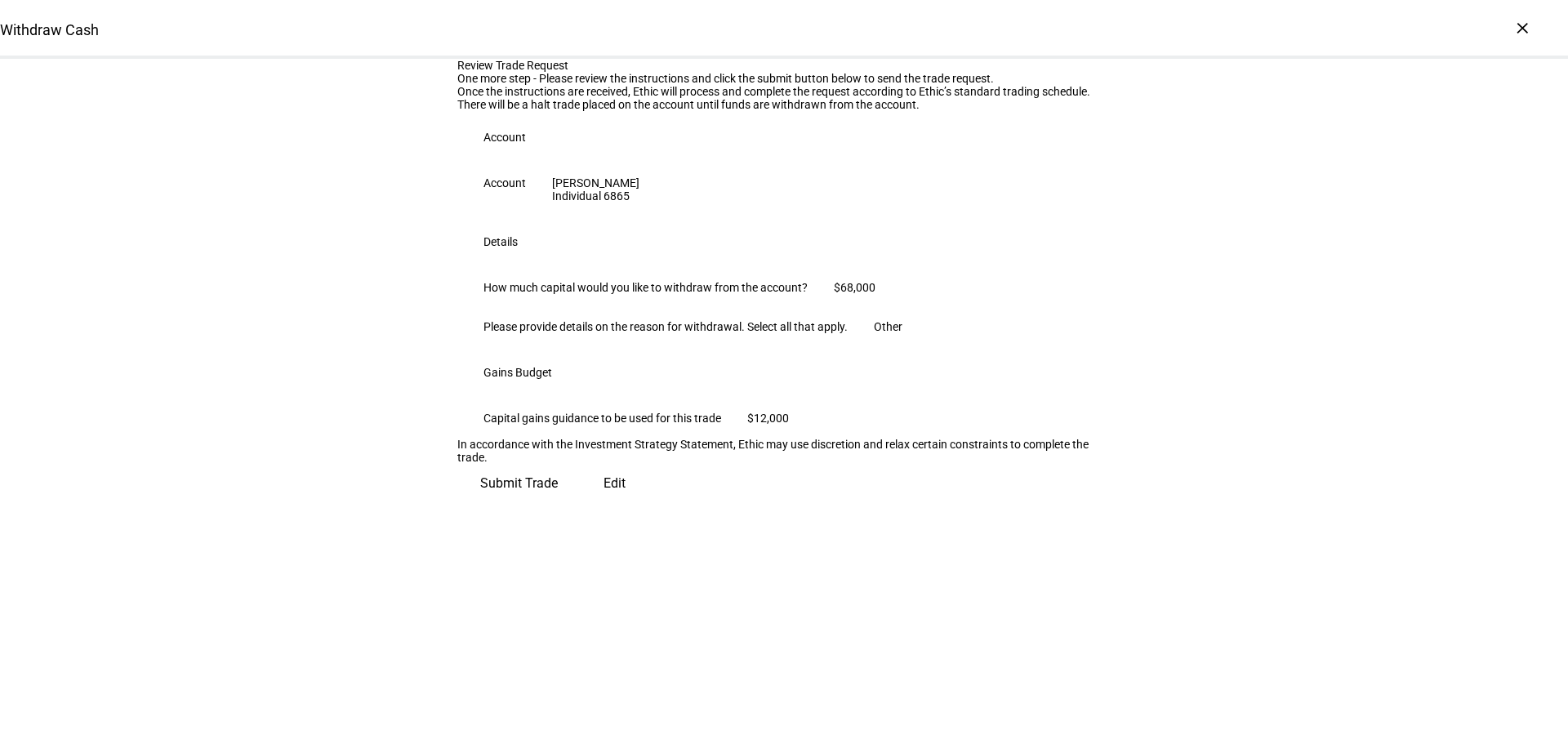
scroll to position [166, 0]
click at [581, 503] on span at bounding box center [519, 483] width 123 height 39
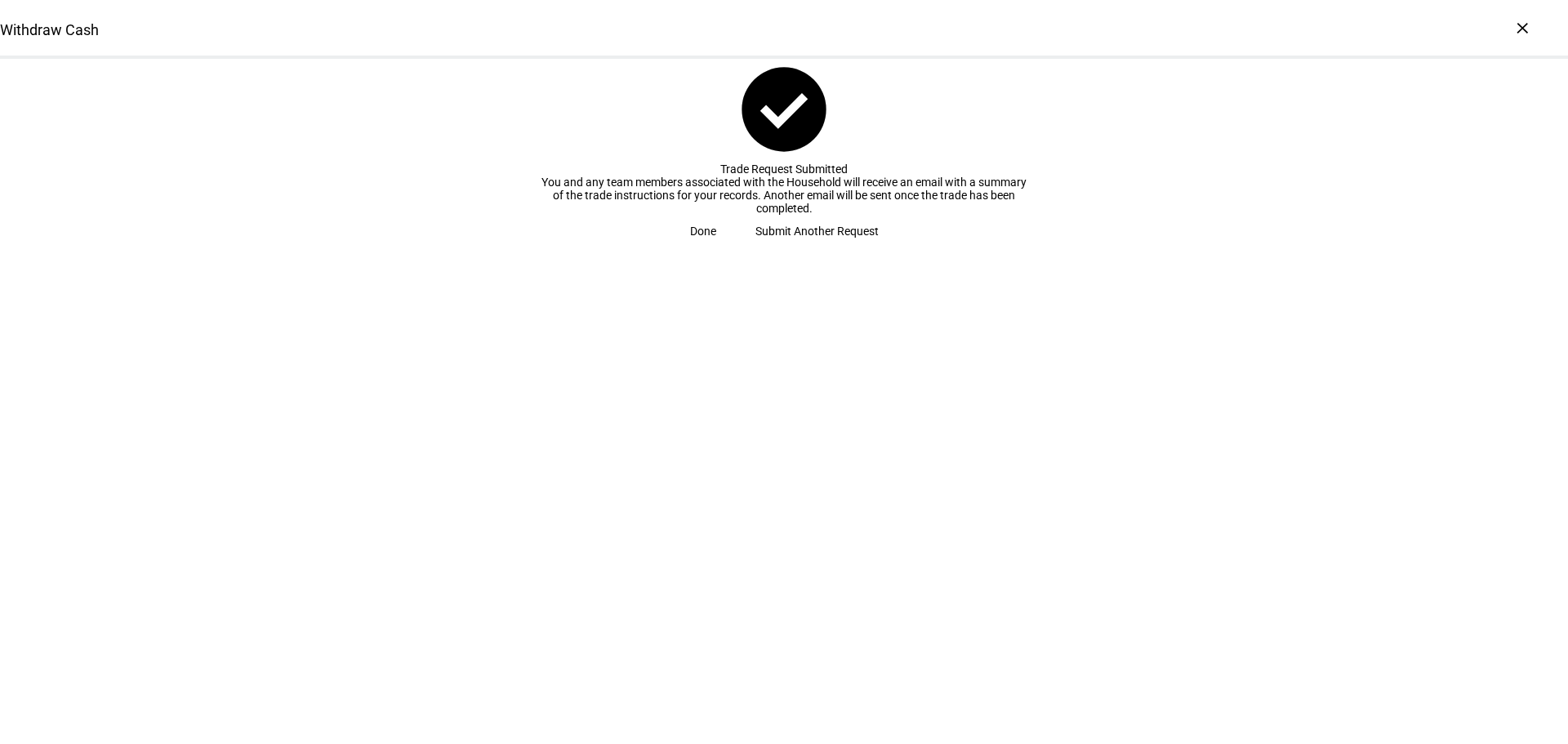
click at [736, 247] on span at bounding box center [703, 231] width 65 height 32
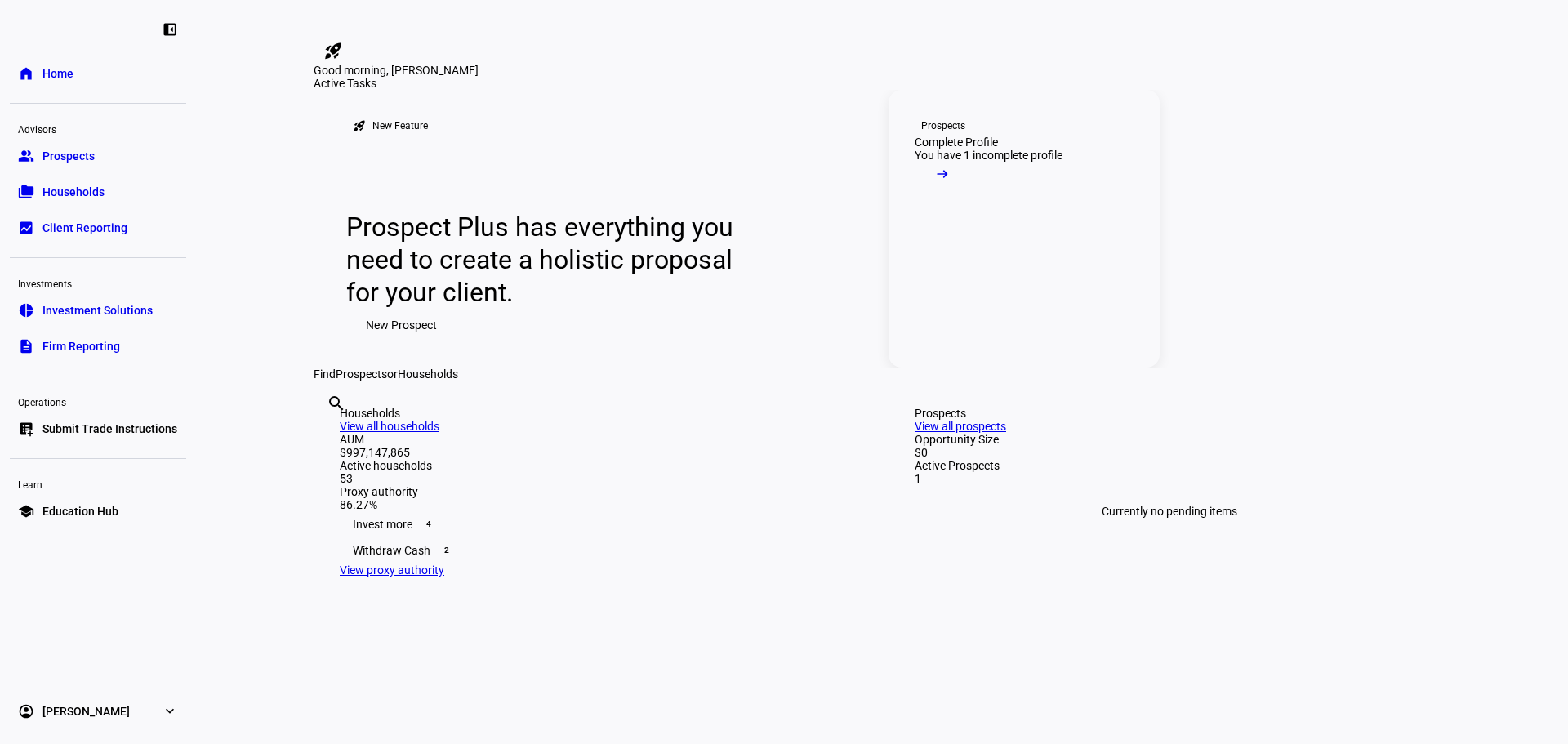
click at [997, 162] on div "You have 1 incomplete profile" at bounding box center [988, 155] width 148 height 13
